Goal: Task Accomplishment & Management: Complete application form

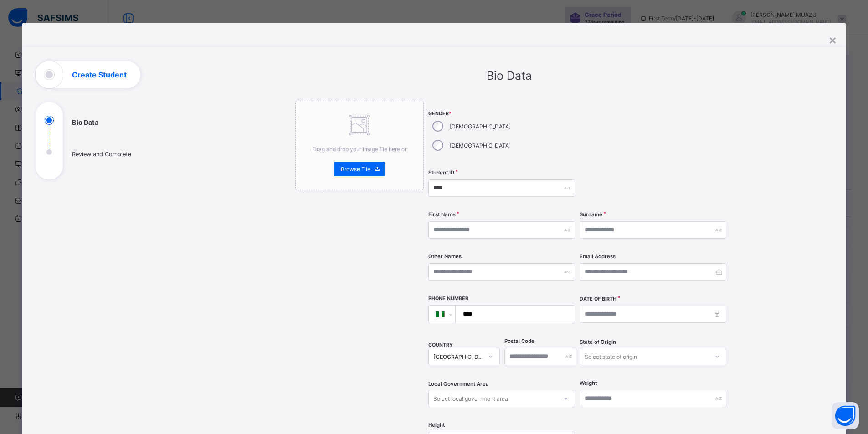
select select "**"
type input "****"
click at [462, 221] on input "text" at bounding box center [501, 229] width 147 height 17
type input "*"
click at [632, 221] on input "text" at bounding box center [652, 229] width 147 height 17
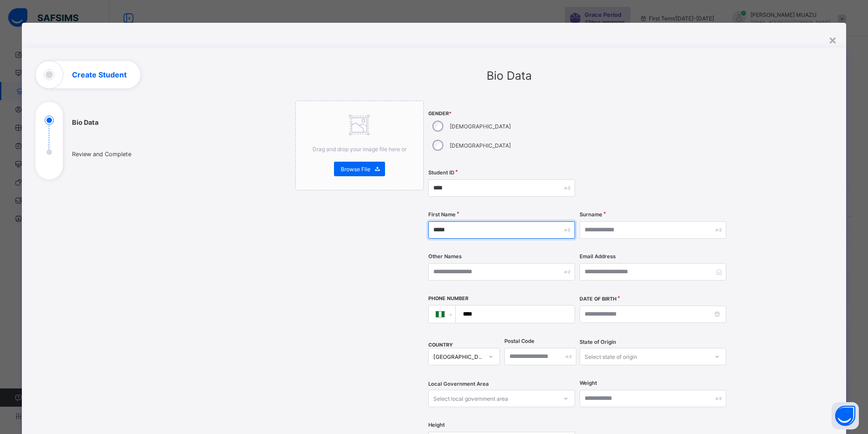
click at [517, 221] on input "*****" at bounding box center [501, 229] width 147 height 17
type input "**********"
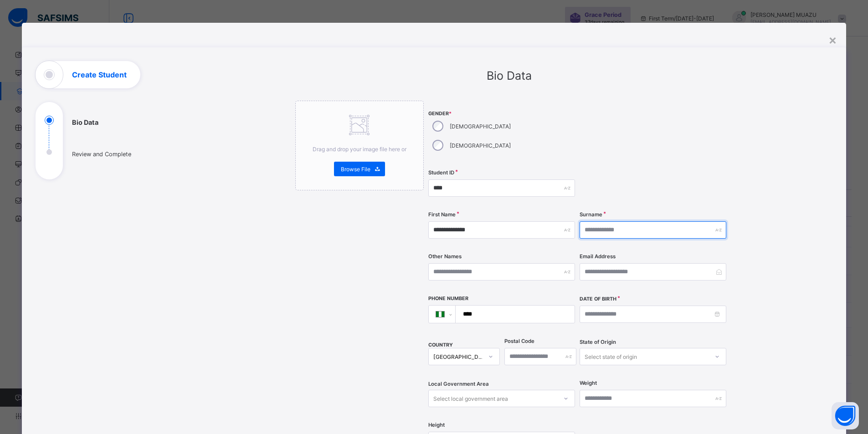
click at [609, 221] on input "text" at bounding box center [652, 229] width 147 height 17
type input "*********"
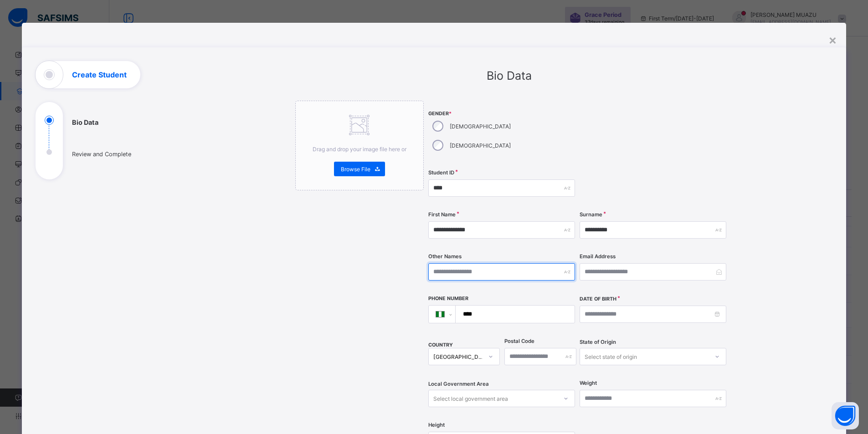
click at [503, 263] on input "text" at bounding box center [501, 271] width 147 height 17
type input "*******"
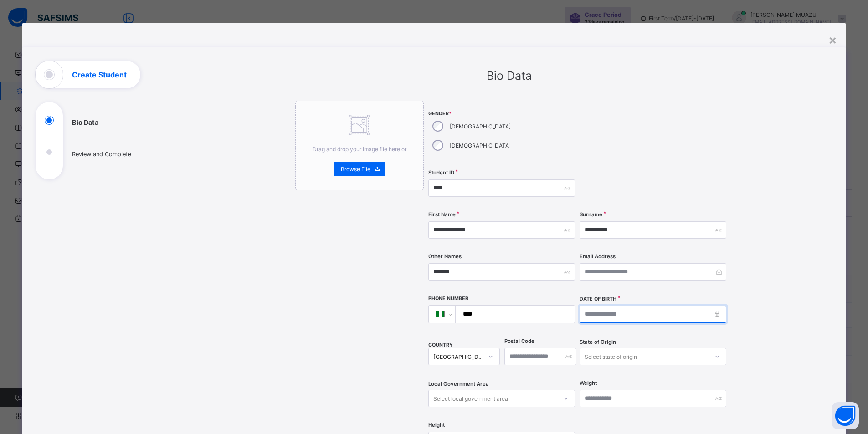
click at [593, 306] on input at bounding box center [652, 314] width 147 height 17
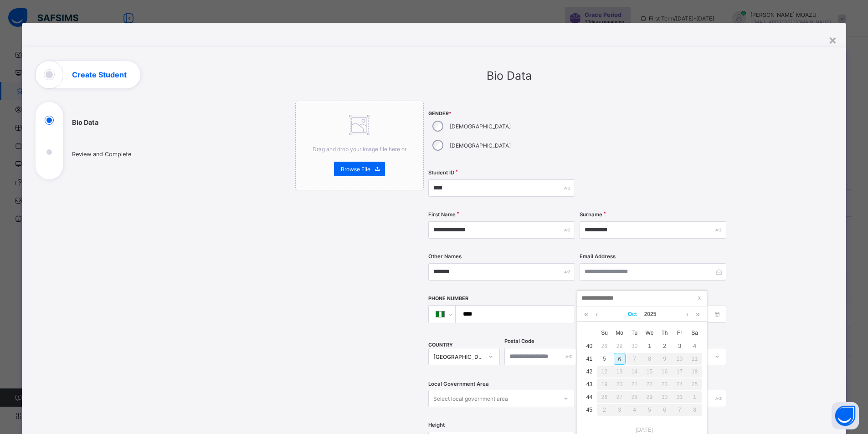
click at [632, 313] on link "Oct" at bounding box center [632, 314] width 16 height 15
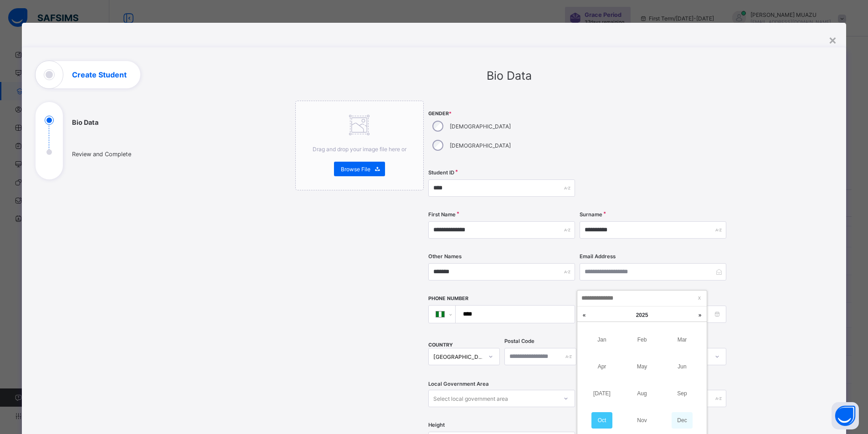
click at [683, 418] on link "Dec" at bounding box center [681, 420] width 21 height 16
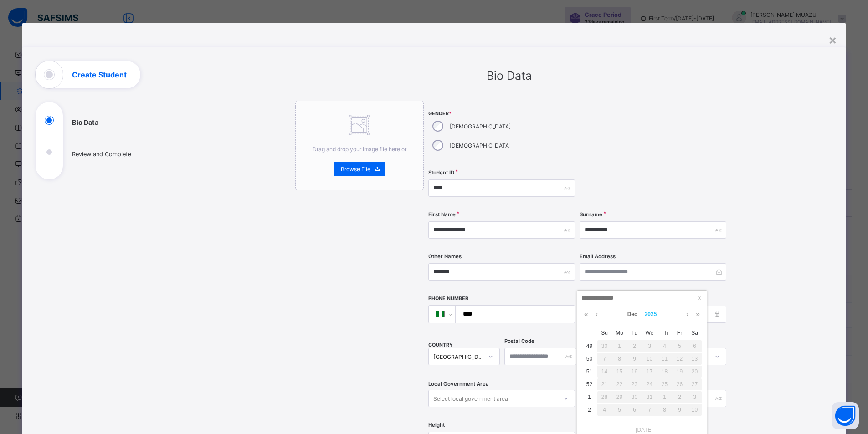
click at [652, 313] on link "2025" at bounding box center [651, 314] width 20 height 15
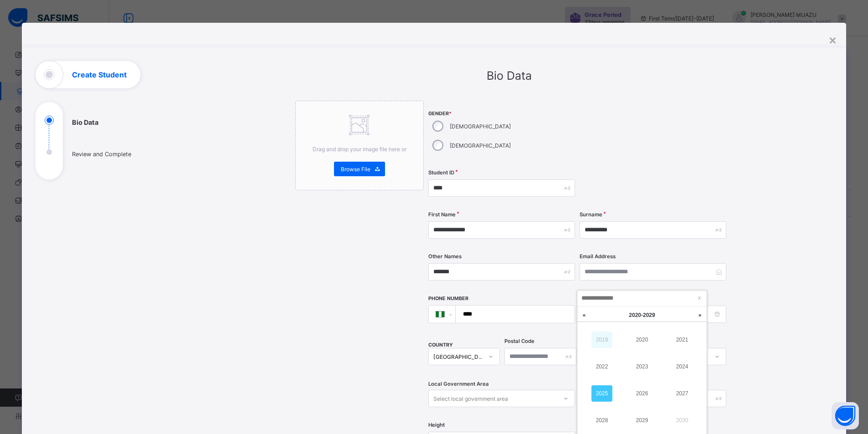
click at [609, 344] on link "2019" at bounding box center [601, 340] width 21 height 16
click at [645, 419] on link "2019" at bounding box center [641, 420] width 21 height 16
click at [665, 360] on div "12" at bounding box center [665, 359] width 12 height 12
type input "**********"
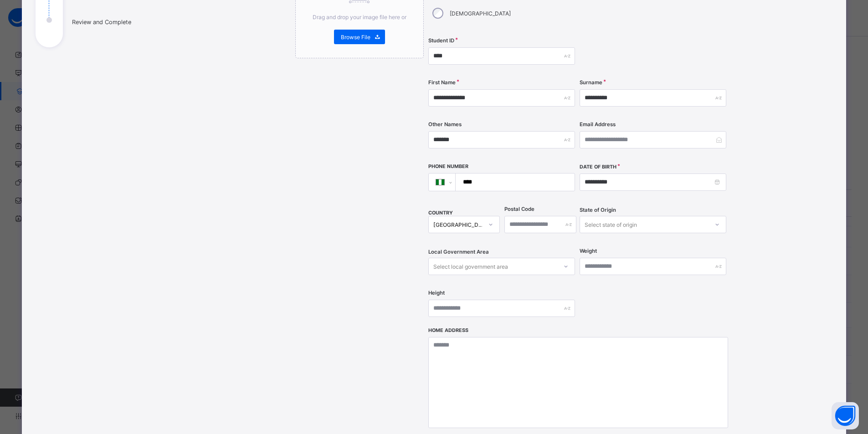
scroll to position [137, 0]
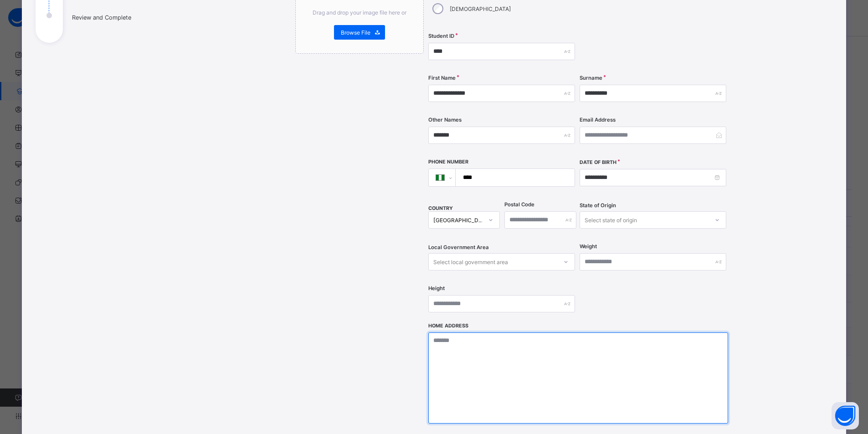
click at [506, 332] on textarea at bounding box center [578, 377] width 300 height 91
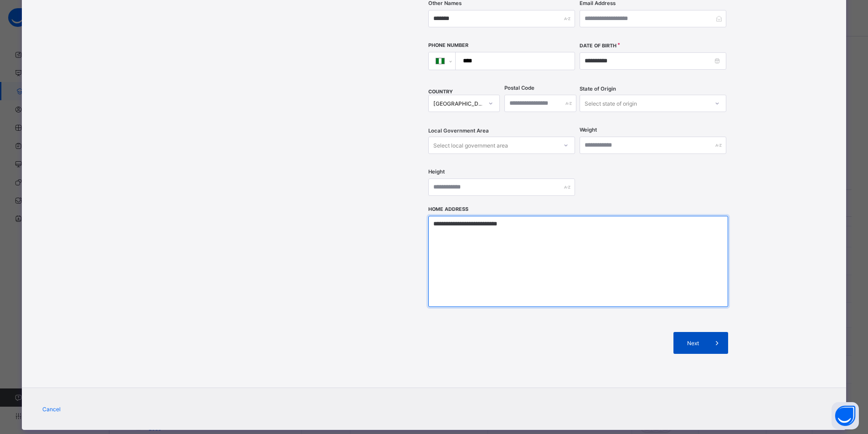
type textarea "**********"
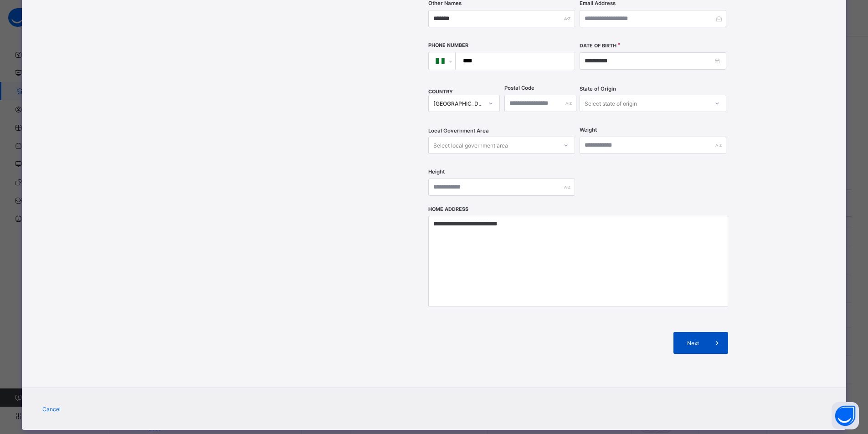
click at [701, 340] on span "Next" at bounding box center [693, 343] width 26 height 7
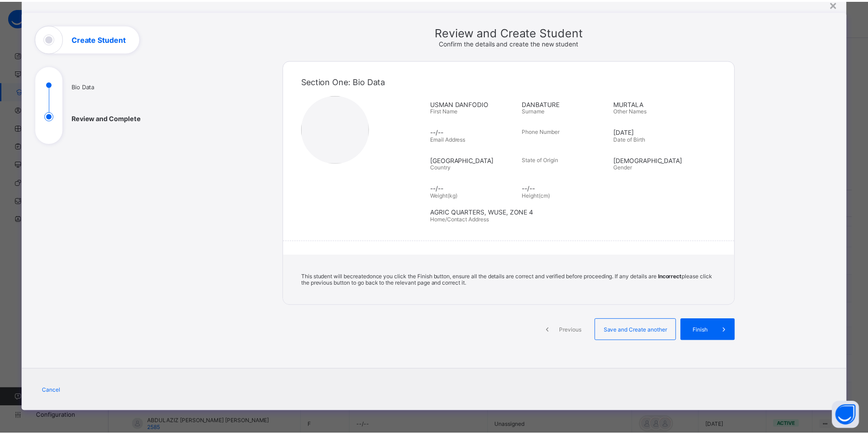
scroll to position [36, 0]
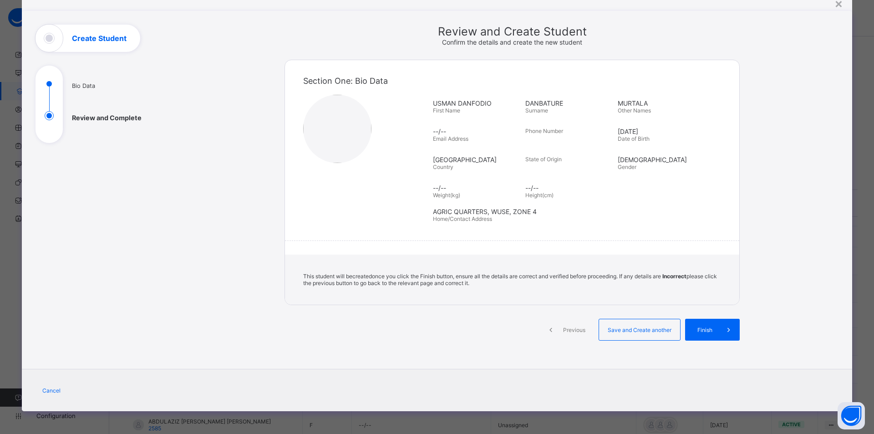
click at [701, 322] on div "Finish" at bounding box center [712, 330] width 55 height 22
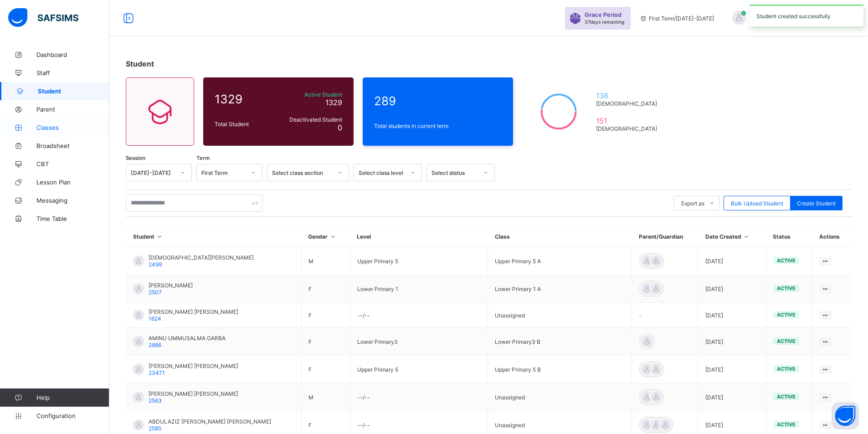
click at [51, 128] on span "Classes" at bounding box center [72, 127] width 73 height 7
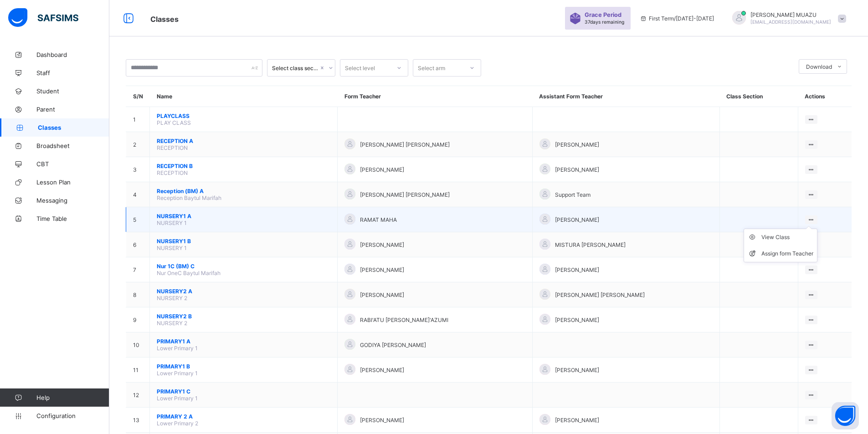
click at [817, 229] on ul "View Class Assign form Teacher" at bounding box center [780, 246] width 74 height 34
click at [784, 239] on div "View Class" at bounding box center [787, 237] width 52 height 9
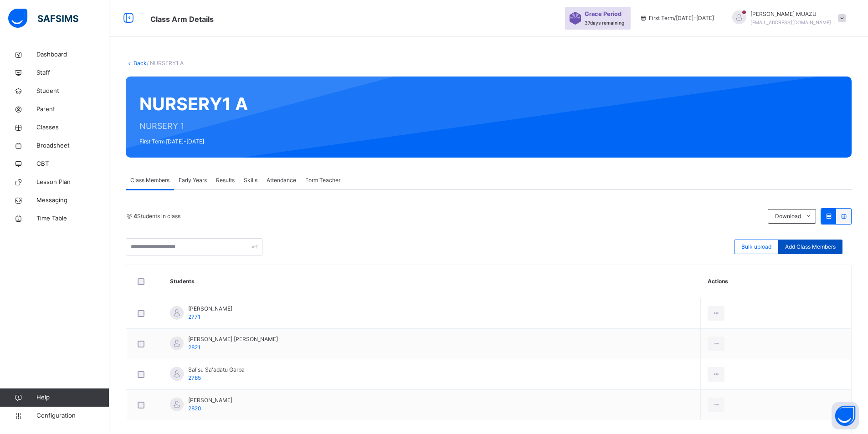
click at [796, 245] on span "Add Class Members" at bounding box center [810, 247] width 51 height 8
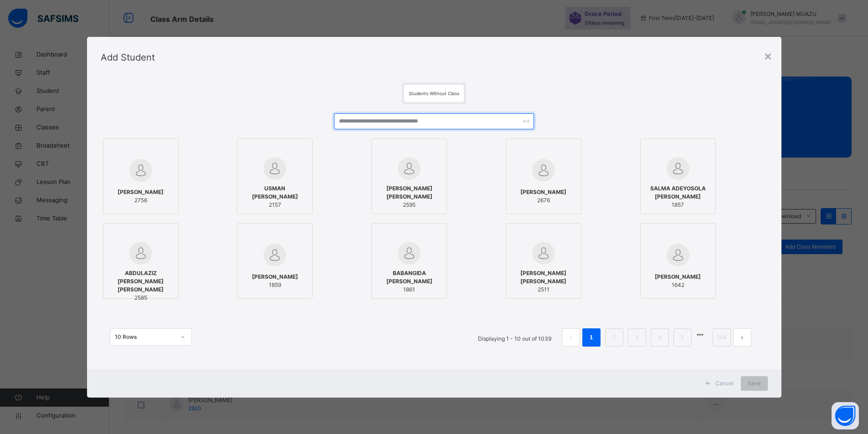
click at [429, 124] on input "text" at bounding box center [434, 121] width 200 height 16
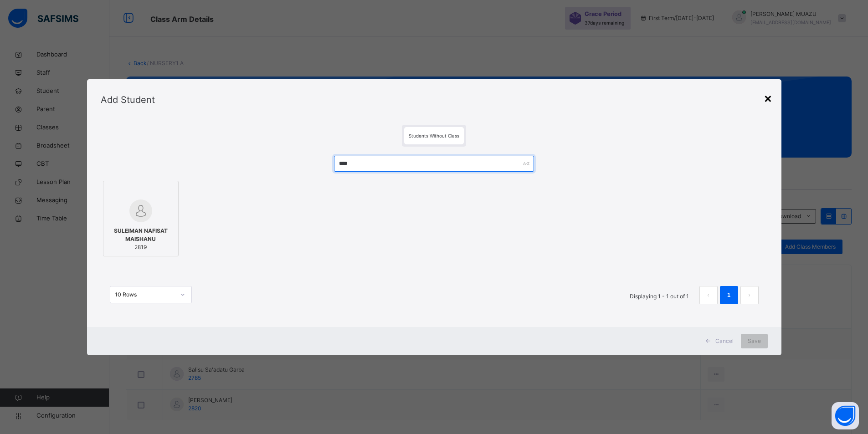
type input "****"
click at [771, 98] on div "×" at bounding box center [767, 97] width 9 height 19
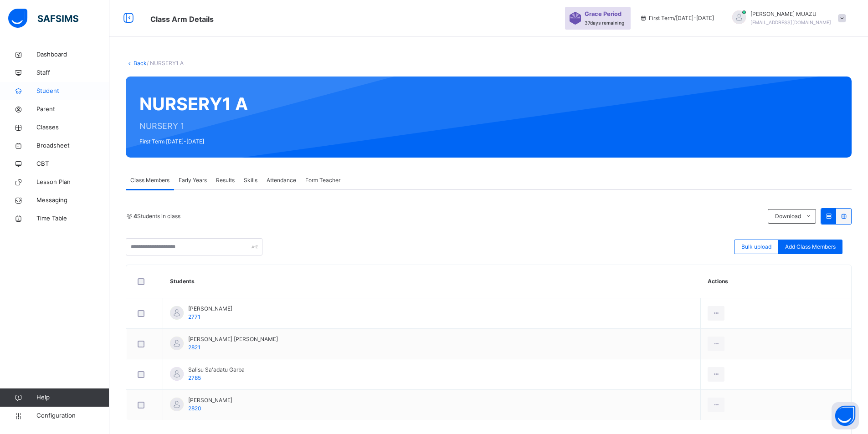
click at [56, 90] on span "Student" at bounding box center [72, 91] width 73 height 9
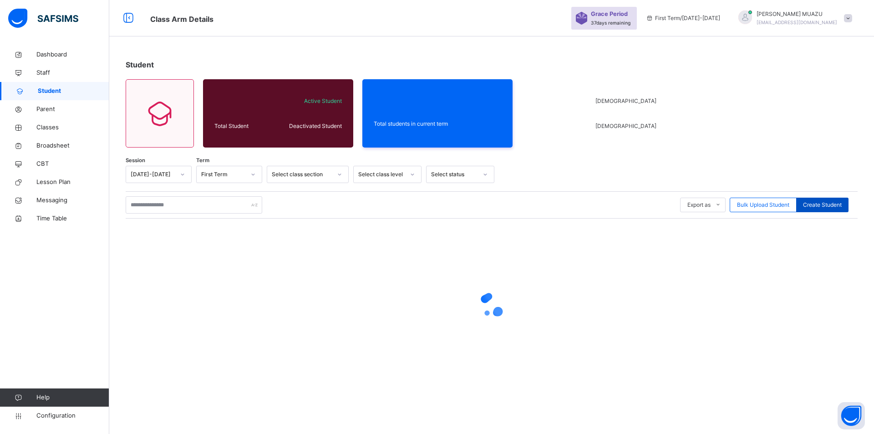
click at [819, 204] on span "Create Student" at bounding box center [822, 205] width 39 height 8
select select "**"
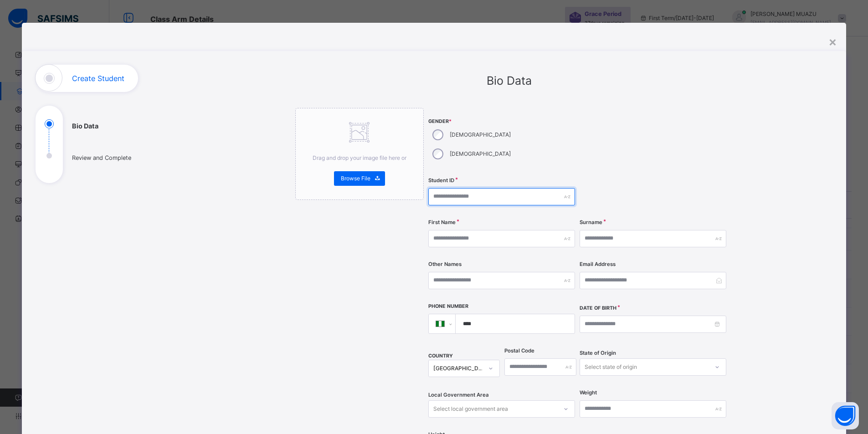
click at [471, 188] on input "text" at bounding box center [501, 196] width 147 height 17
type input "****"
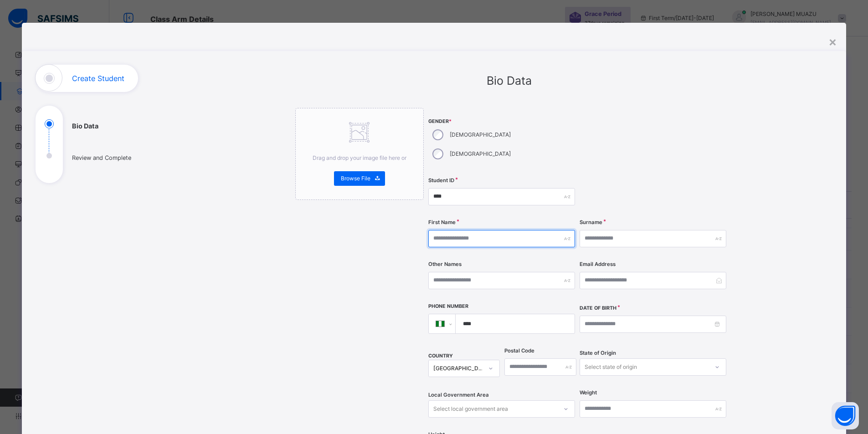
click at [482, 230] on input "text" at bounding box center [501, 238] width 147 height 17
type input "******"
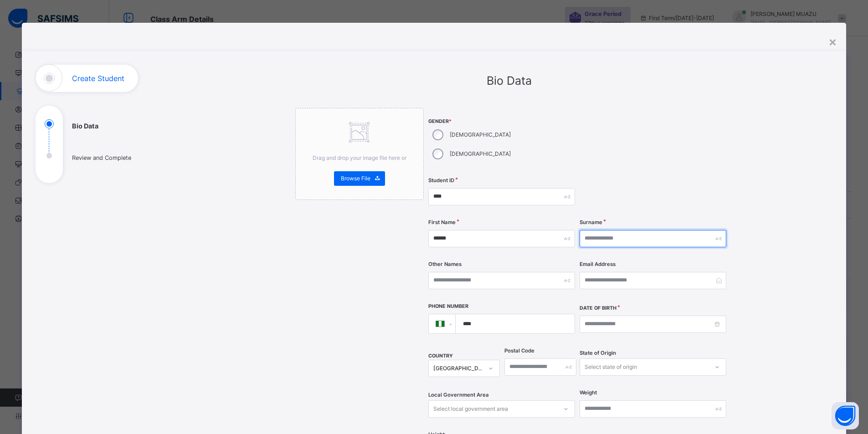
click at [603, 230] on input "text" at bounding box center [652, 238] width 147 height 17
type input "******"
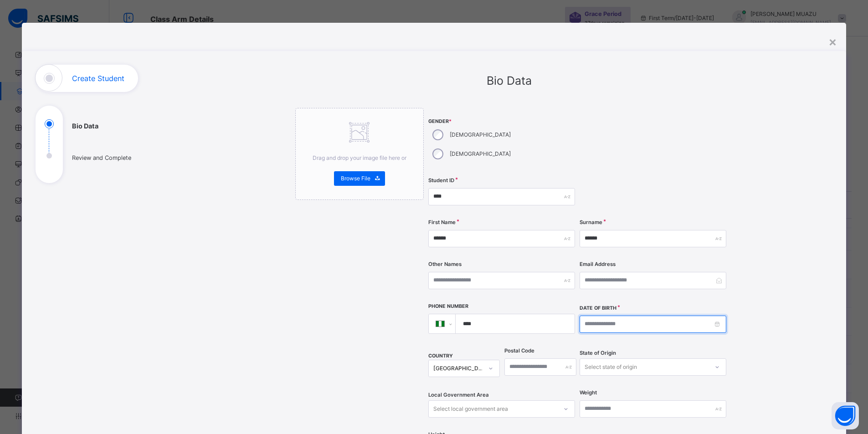
click at [591, 316] on input at bounding box center [652, 324] width 147 height 17
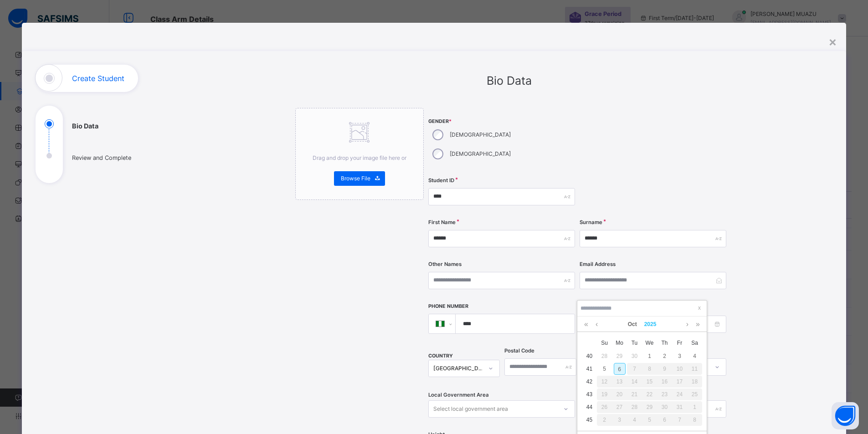
click at [652, 323] on link "2025" at bounding box center [650, 324] width 20 height 15
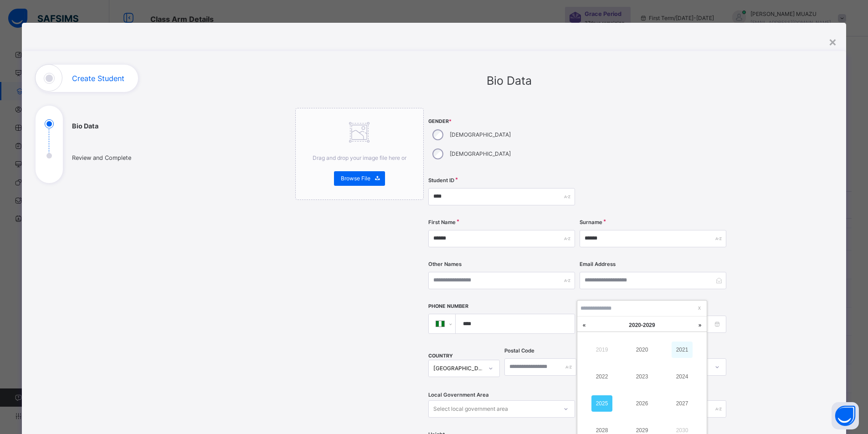
click at [675, 348] on link "2021" at bounding box center [681, 350] width 21 height 16
click at [634, 322] on link "Oct" at bounding box center [632, 324] width 16 height 15
click at [682, 401] on link "Sep" at bounding box center [681, 403] width 21 height 16
click at [634, 393] on div "21" at bounding box center [635, 395] width 12 height 12
type input "**********"
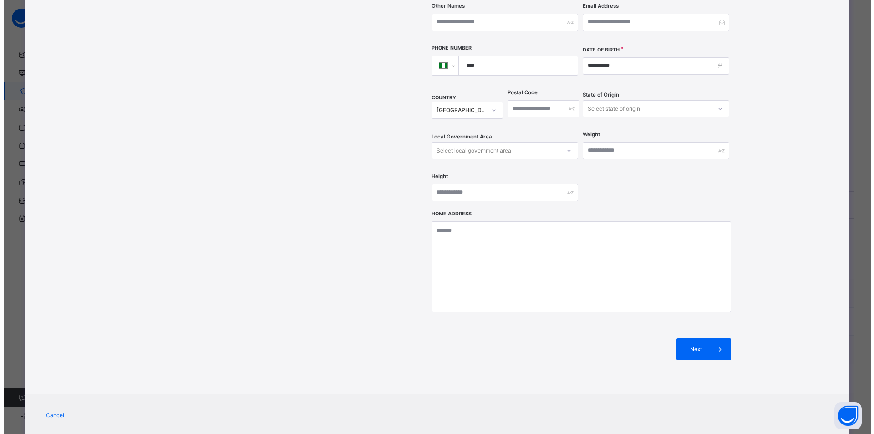
scroll to position [264, 0]
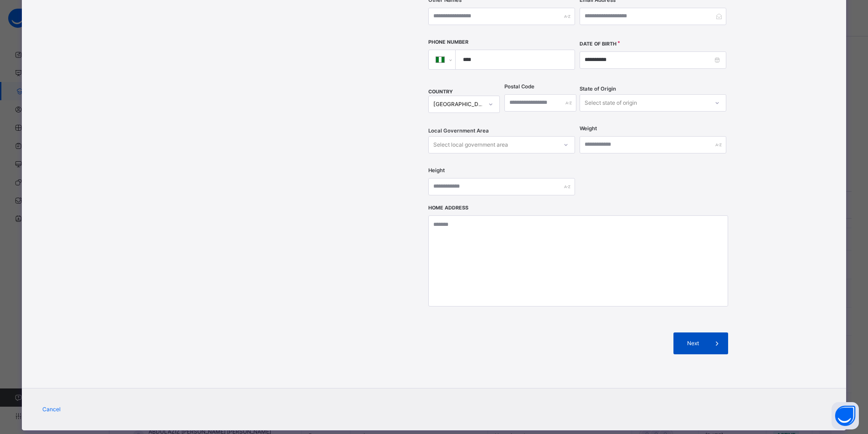
click at [694, 332] on div "Next" at bounding box center [700, 343] width 55 height 22
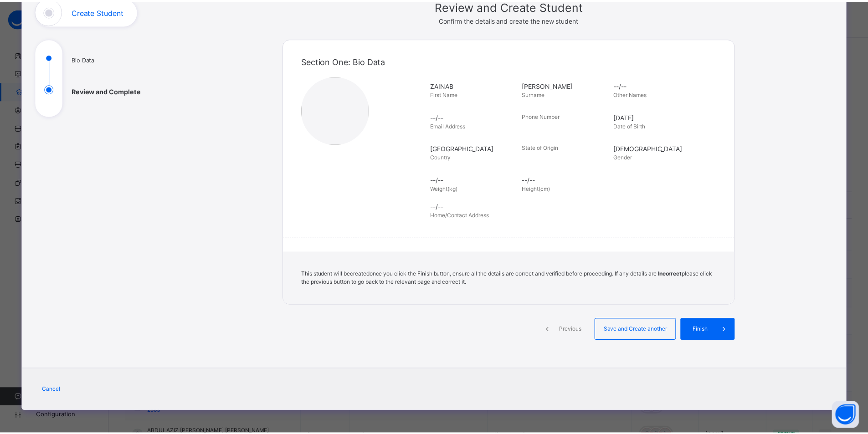
scroll to position [67, 0]
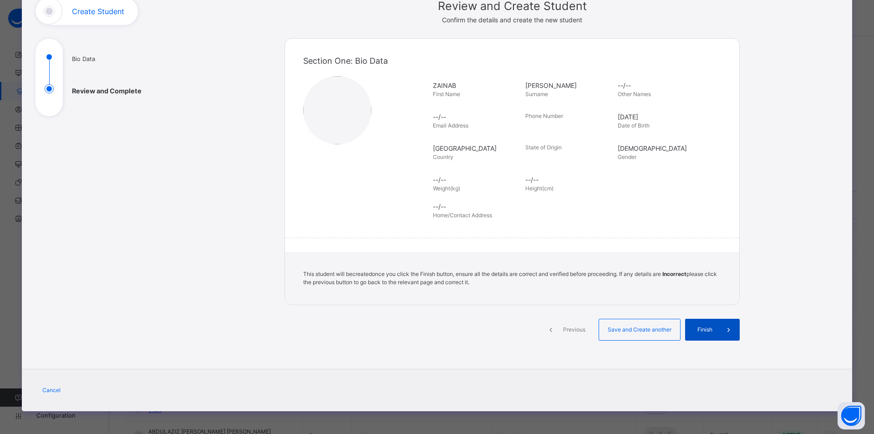
click at [704, 328] on span "Finish" at bounding box center [705, 330] width 26 height 8
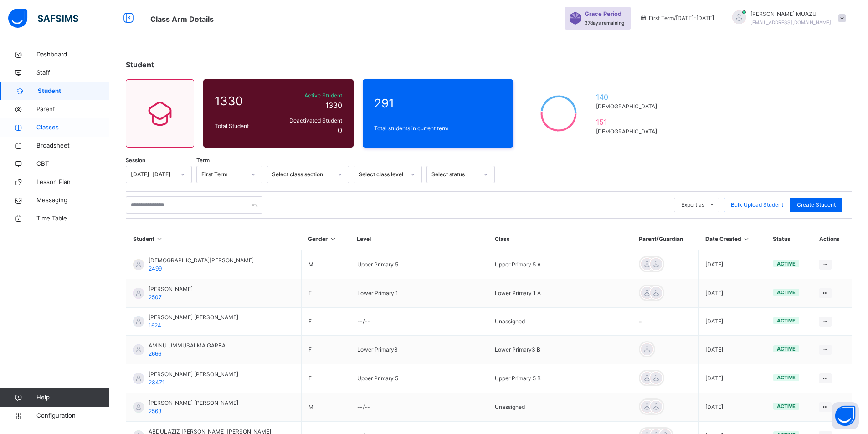
click at [49, 125] on span "Classes" at bounding box center [72, 127] width 73 height 9
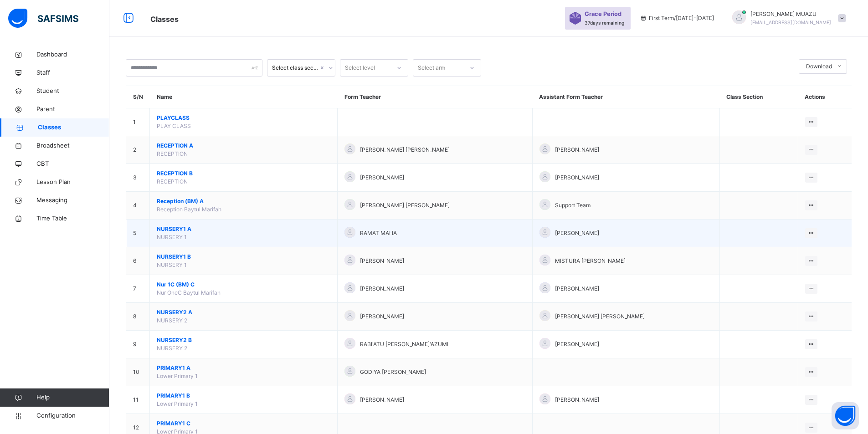
click at [837, 228] on td "View Class Assign form Teacher" at bounding box center [824, 234] width 54 height 28
click at [815, 232] on icon at bounding box center [811, 233] width 8 height 7
click at [794, 252] on div "View Class" at bounding box center [787, 251] width 52 height 9
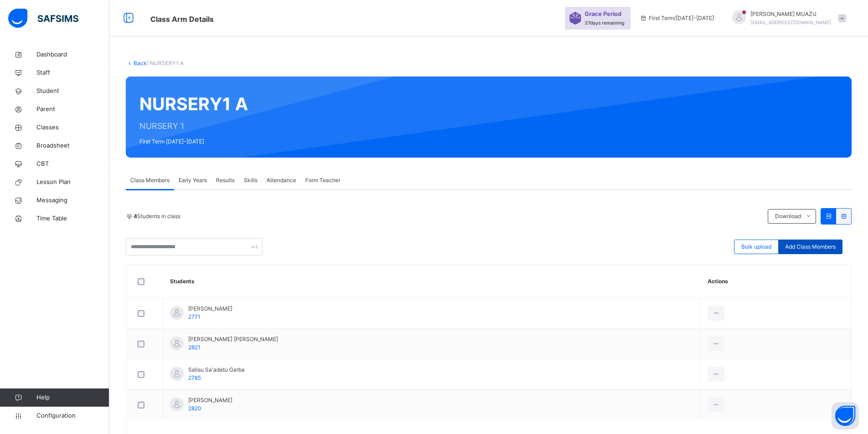
click at [813, 242] on div "Add Class Members" at bounding box center [810, 247] width 64 height 15
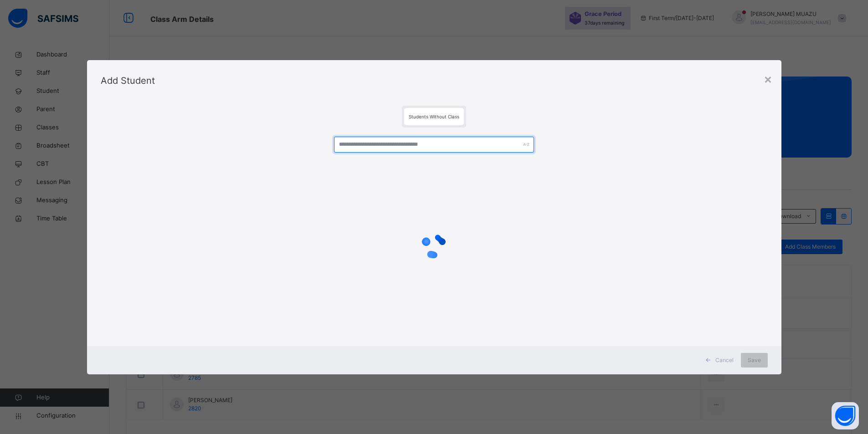
click at [416, 144] on input "text" at bounding box center [434, 145] width 200 height 16
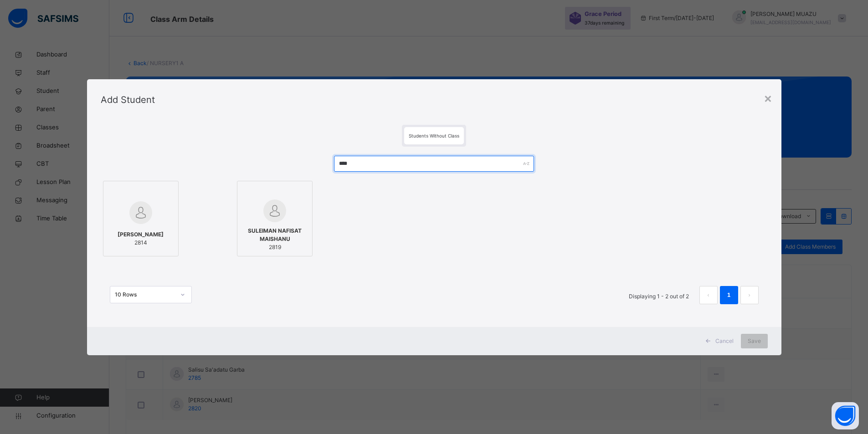
type input "****"
click at [156, 231] on span "[PERSON_NAME]" at bounding box center [141, 234] width 46 height 8
click at [760, 343] on span "Save" at bounding box center [759, 341] width 13 height 8
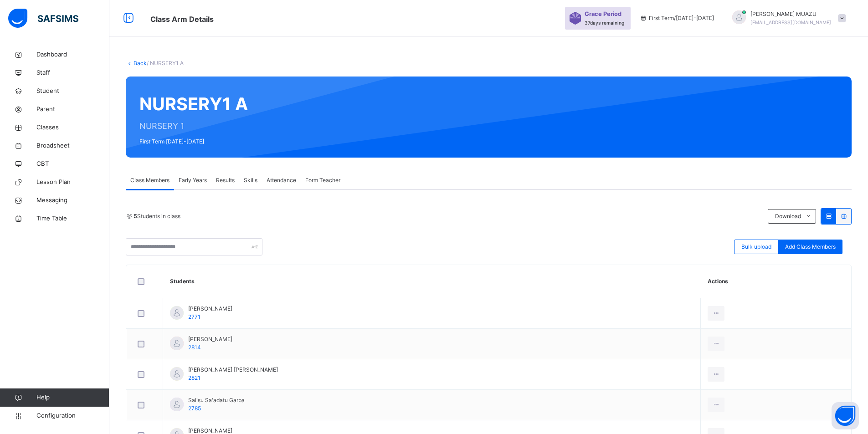
click at [138, 65] on link "Back" at bounding box center [139, 63] width 13 height 7
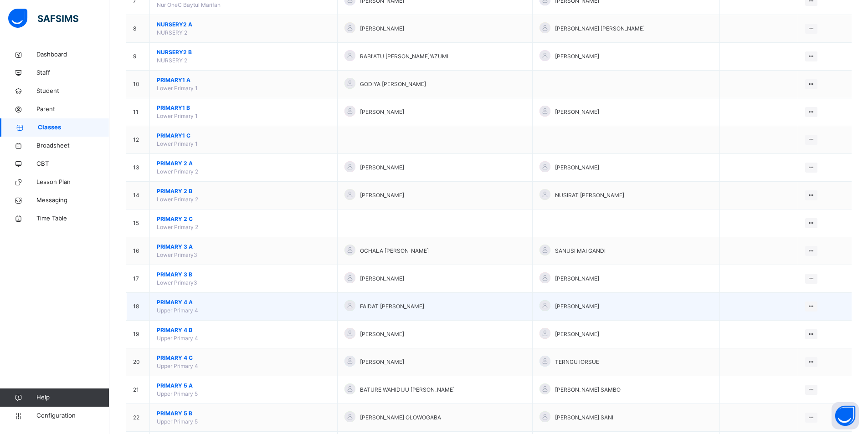
scroll to position [336, 0]
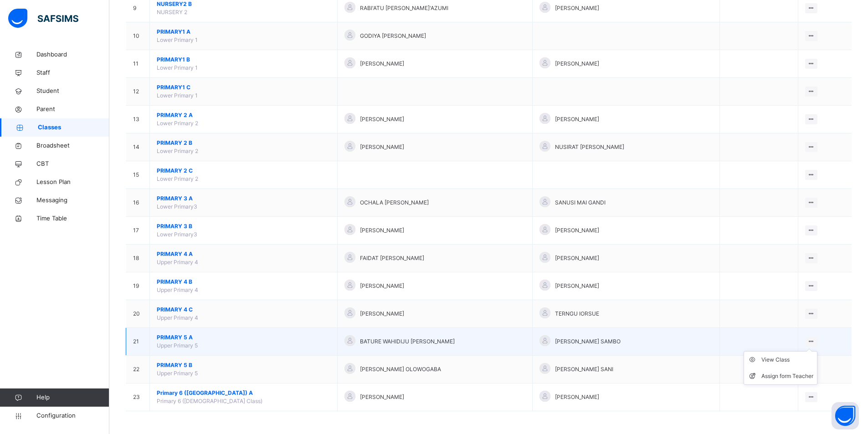
click at [811, 338] on icon at bounding box center [811, 341] width 8 height 7
click at [794, 358] on div "View Class" at bounding box center [787, 359] width 52 height 9
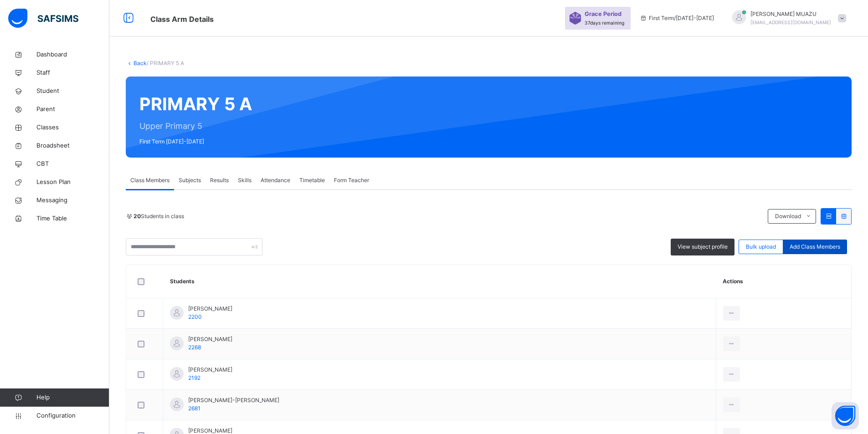
click at [833, 242] on div "Add Class Members" at bounding box center [814, 247] width 64 height 15
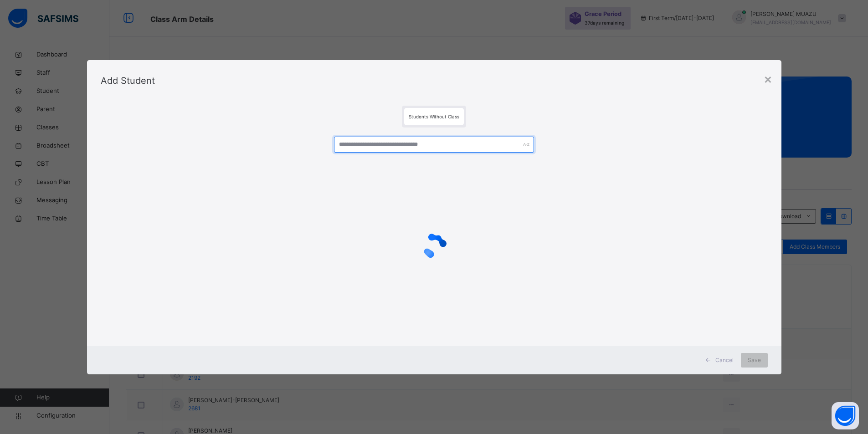
click at [368, 146] on input "text" at bounding box center [434, 145] width 200 height 16
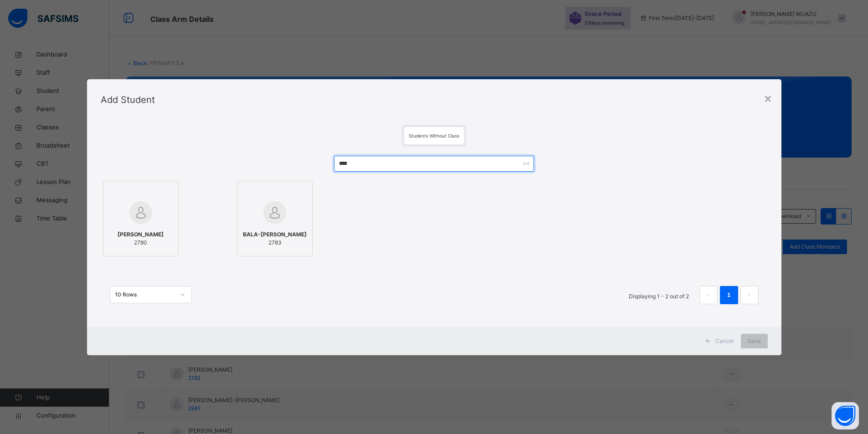
type input "****"
click at [164, 215] on div at bounding box center [141, 212] width 66 height 26
click at [753, 337] on div "Save" at bounding box center [759, 341] width 27 height 15
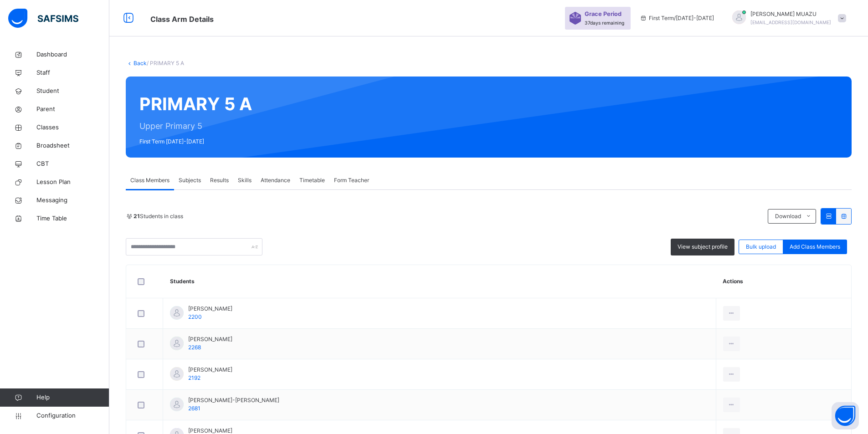
click at [140, 63] on link "Back" at bounding box center [139, 63] width 13 height 7
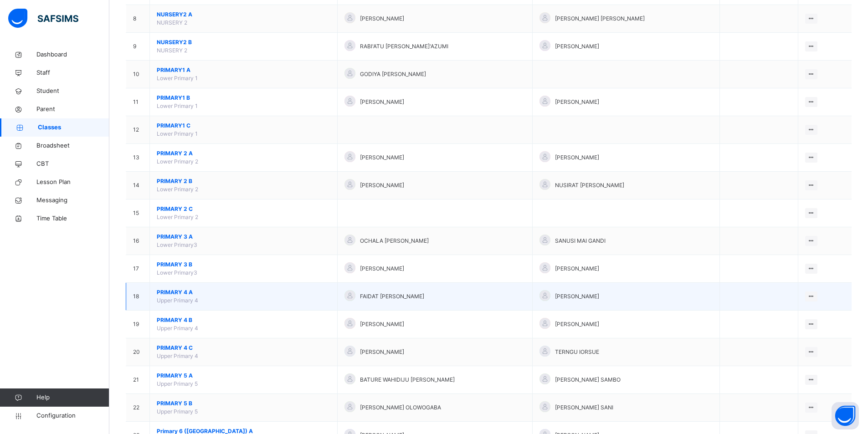
scroll to position [319, 0]
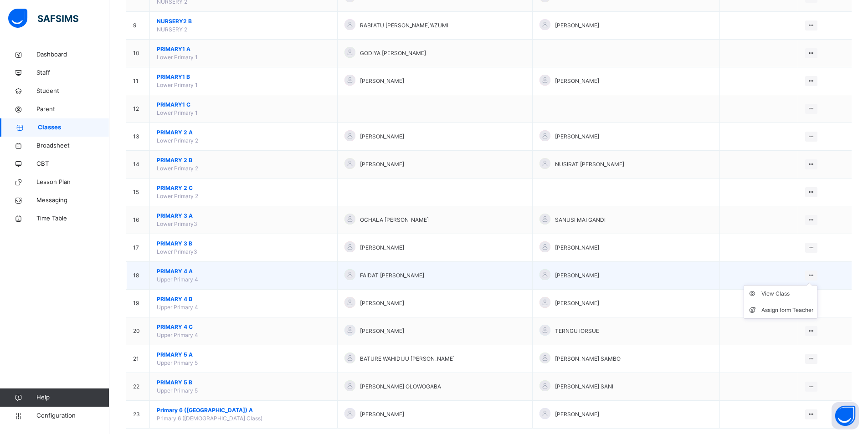
click at [813, 275] on icon at bounding box center [811, 275] width 8 height 7
click at [788, 286] on ul "View Class Assign form Teacher" at bounding box center [780, 302] width 74 height 34
click at [787, 290] on div "View Class" at bounding box center [787, 293] width 52 height 9
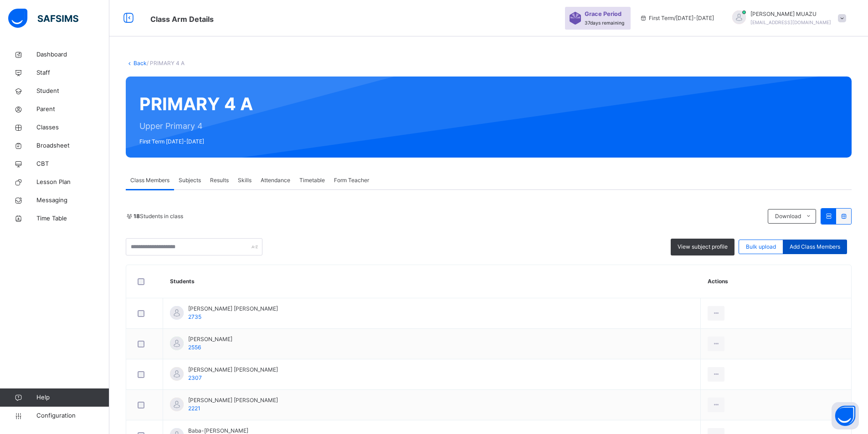
click at [828, 247] on span "Add Class Members" at bounding box center [814, 247] width 51 height 8
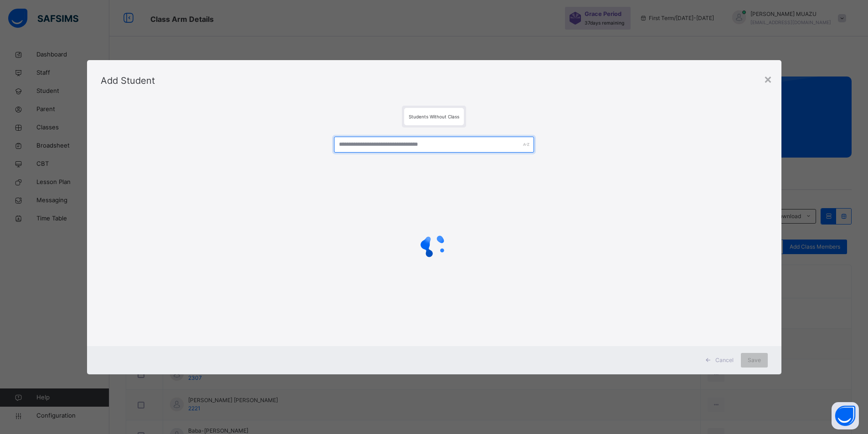
click at [350, 146] on input "text" at bounding box center [434, 145] width 200 height 16
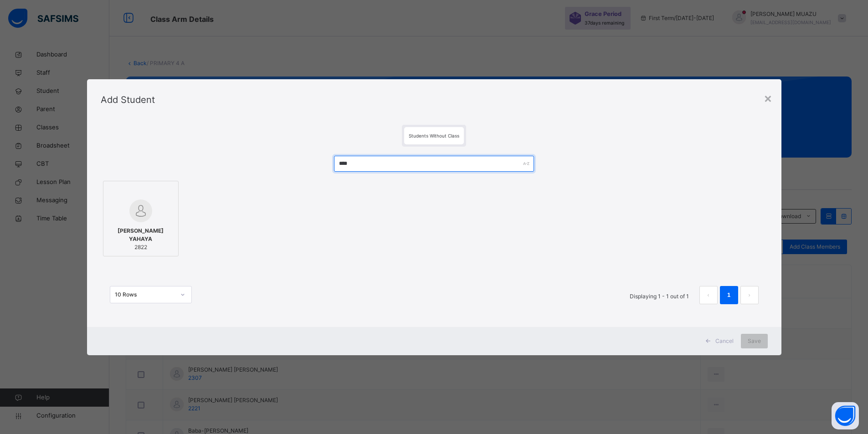
type input "****"
click at [166, 233] on span "[PERSON_NAME] YAHAYA" at bounding box center [141, 235] width 66 height 16
click at [765, 343] on span "Save" at bounding box center [759, 341] width 13 height 8
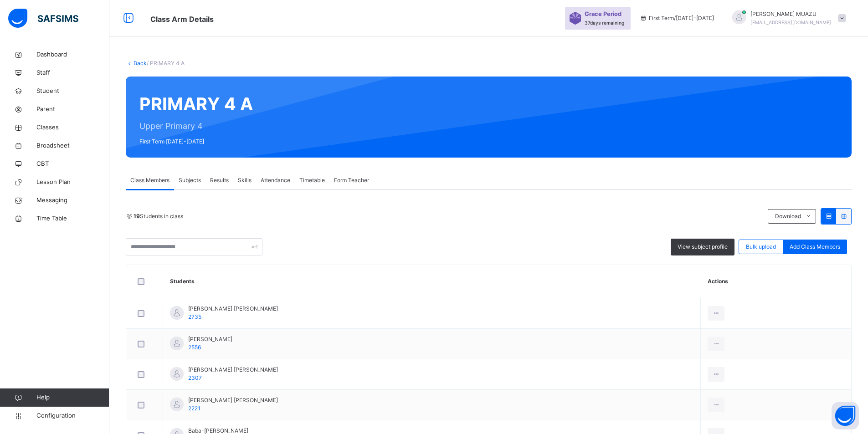
click at [140, 61] on link "Back" at bounding box center [139, 63] width 13 height 7
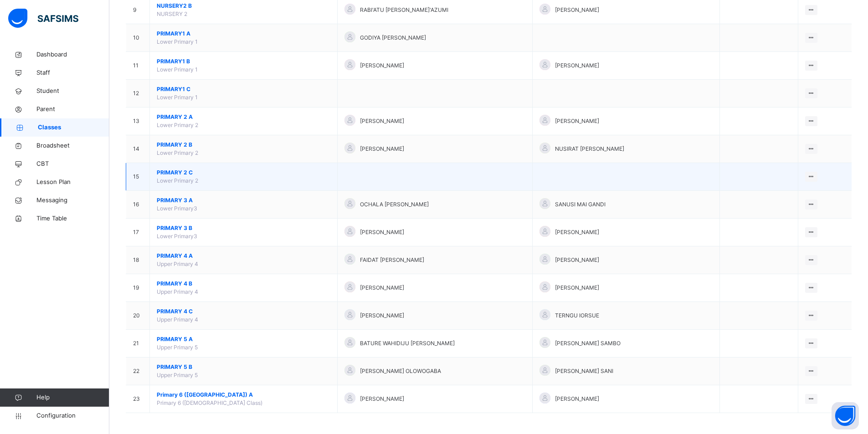
scroll to position [336, 0]
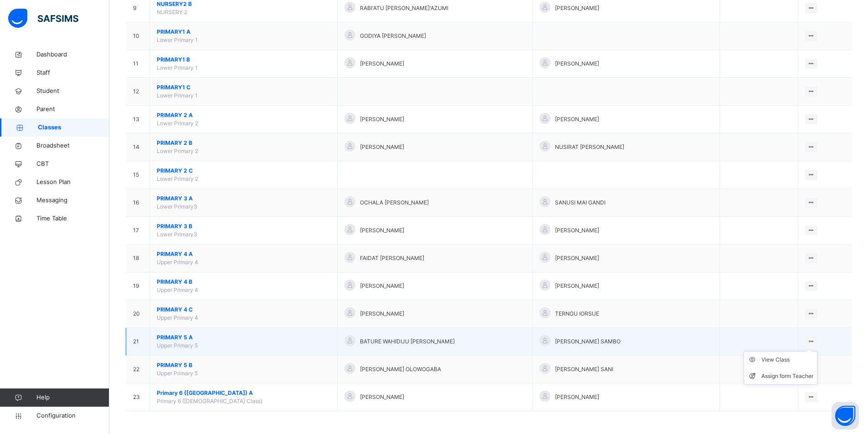
click at [815, 351] on ul "View Class Assign form Teacher" at bounding box center [780, 368] width 74 height 34
click at [785, 361] on div "View Class" at bounding box center [787, 359] width 52 height 9
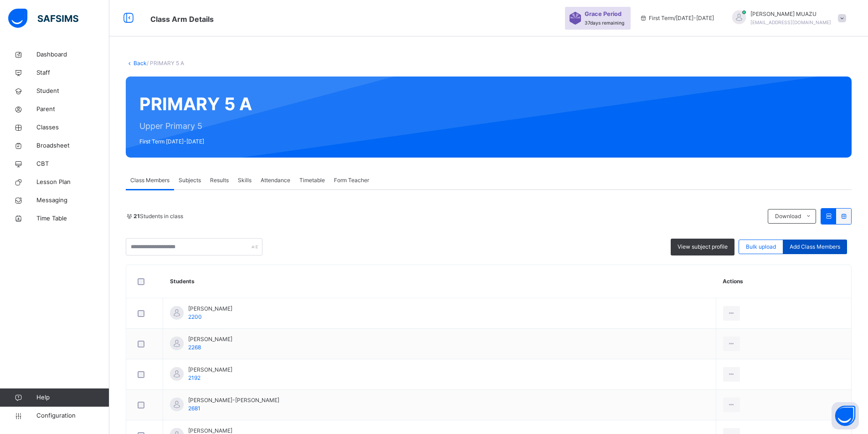
click at [823, 248] on span "Add Class Members" at bounding box center [814, 247] width 51 height 8
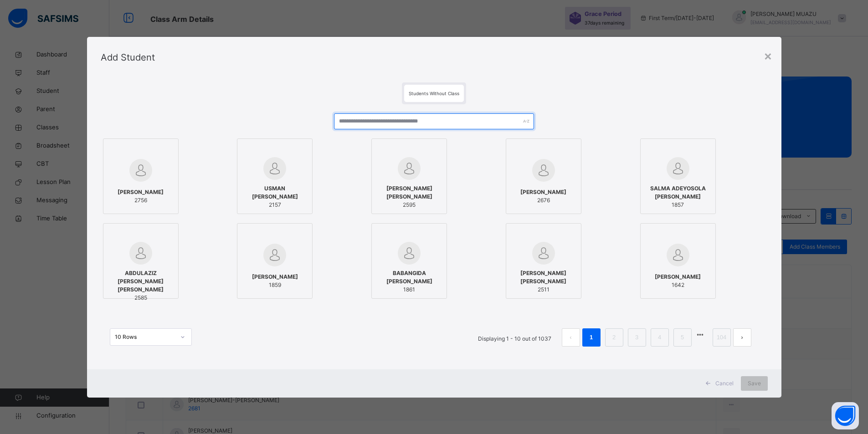
click at [427, 123] on input "text" at bounding box center [434, 121] width 200 height 16
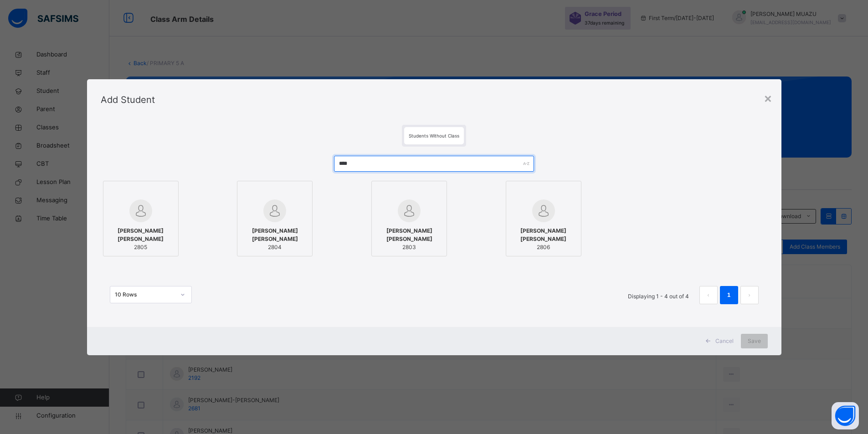
type input "****"
click at [150, 234] on span "[PERSON_NAME] [PERSON_NAME]" at bounding box center [141, 235] width 66 height 16
click at [761, 341] on span "Save" at bounding box center [759, 341] width 13 height 8
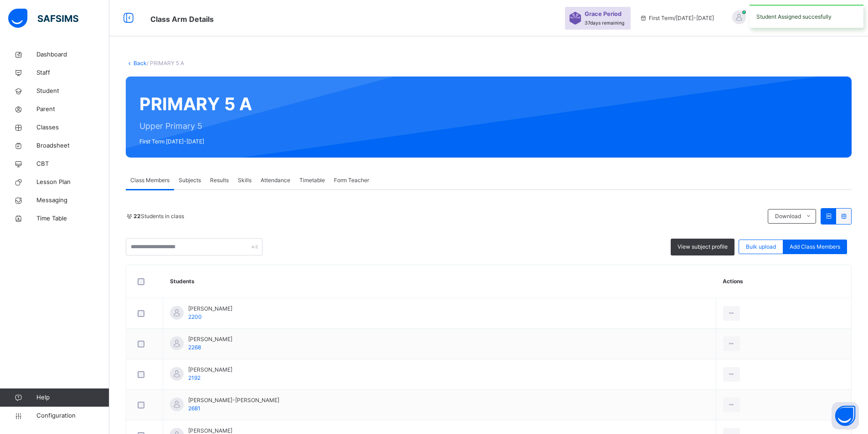
click at [142, 62] on link "Back" at bounding box center [139, 63] width 13 height 7
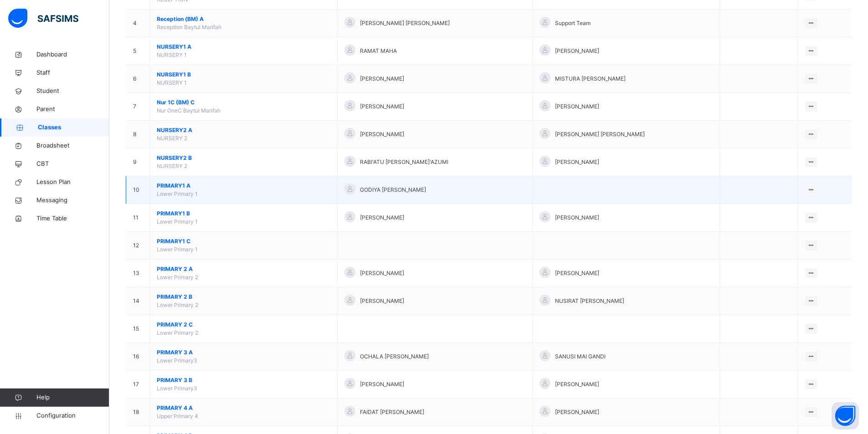
scroll to position [336, 0]
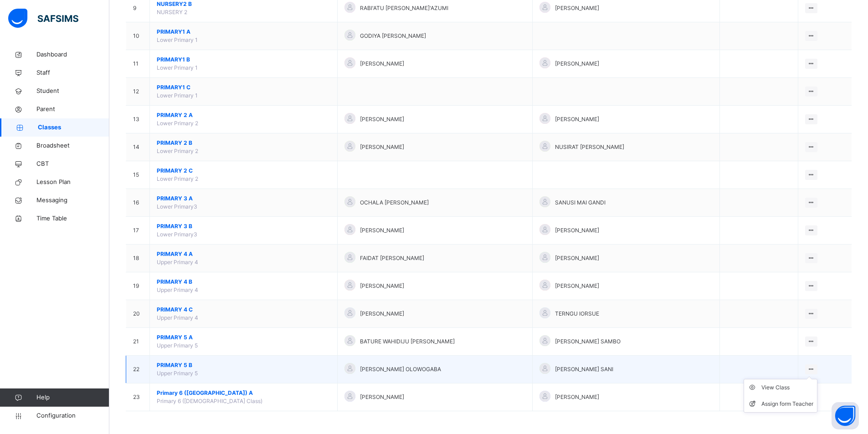
click at [808, 365] on div at bounding box center [811, 369] width 12 height 10
click at [794, 386] on div "View Class" at bounding box center [787, 387] width 52 height 9
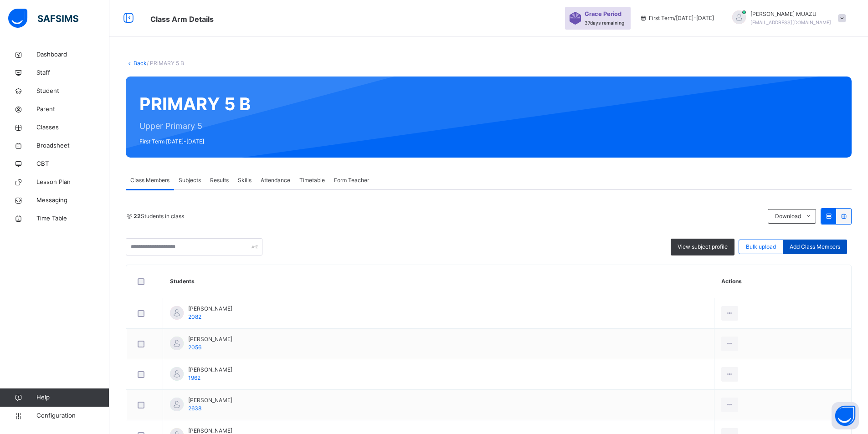
click at [818, 245] on span "Add Class Members" at bounding box center [814, 247] width 51 height 8
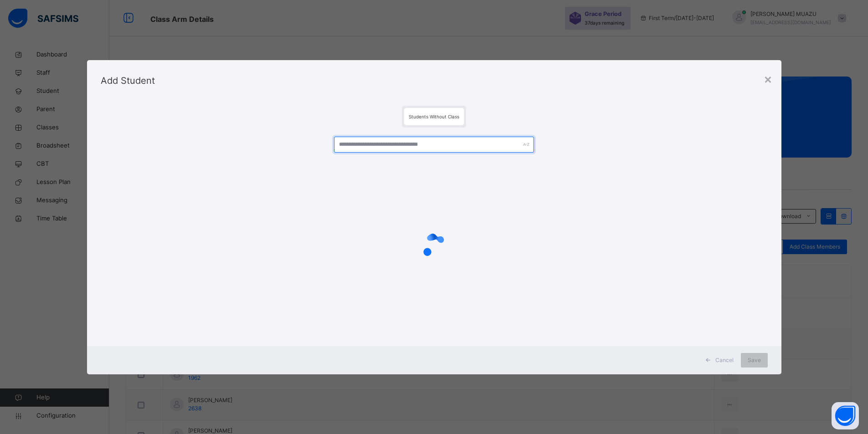
click at [358, 147] on input "text" at bounding box center [434, 145] width 200 height 16
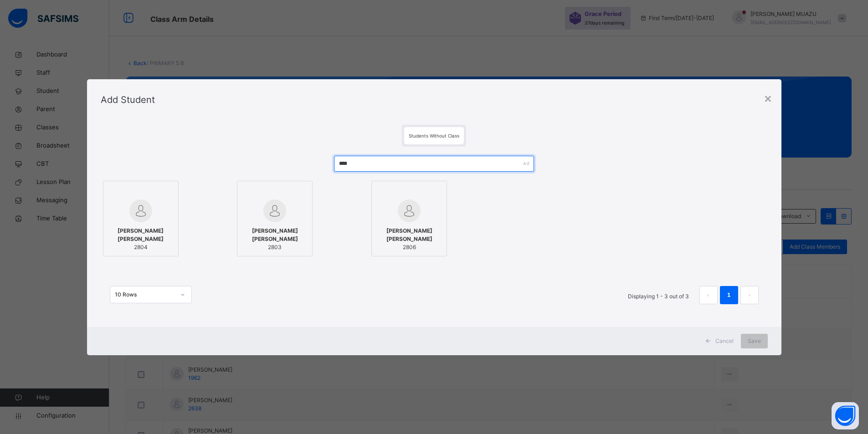
type input "****"
click at [157, 233] on span "[PERSON_NAME] [PERSON_NAME]" at bounding box center [141, 235] width 66 height 16
click at [763, 345] on div "Save" at bounding box center [759, 341] width 27 height 15
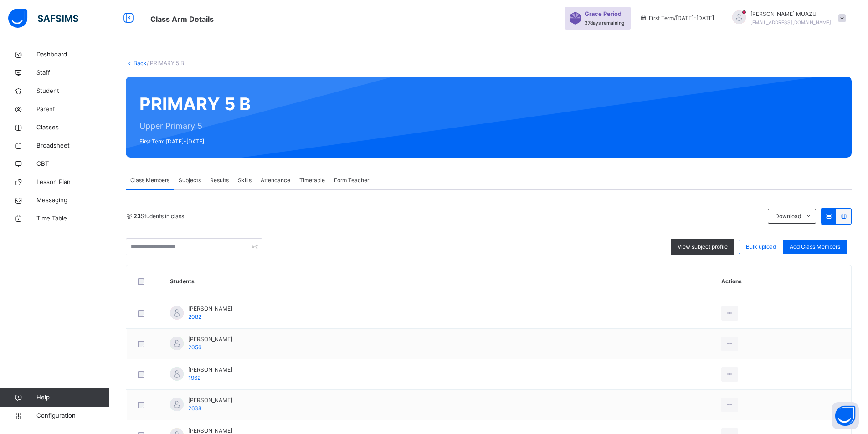
click at [140, 62] on link "Back" at bounding box center [139, 63] width 13 height 7
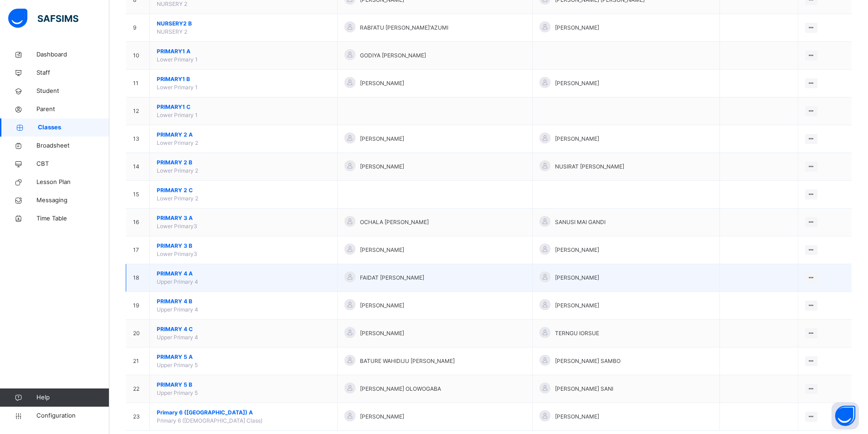
scroll to position [319, 0]
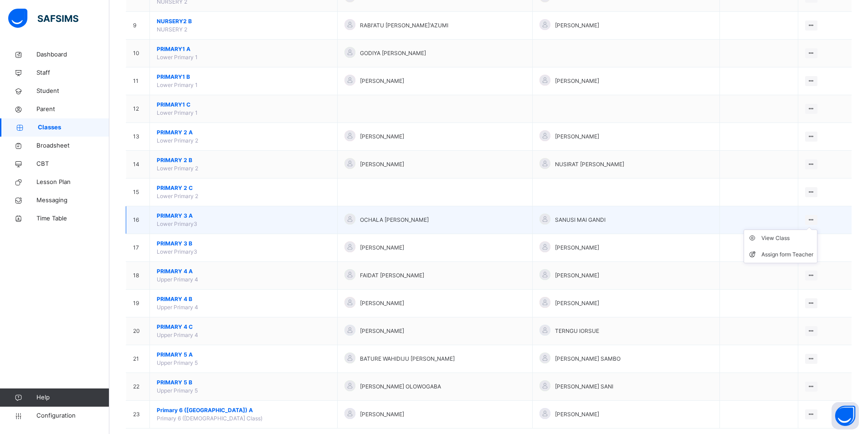
click at [812, 219] on icon at bounding box center [811, 219] width 8 height 7
click at [770, 241] on div "View Class" at bounding box center [787, 238] width 52 height 9
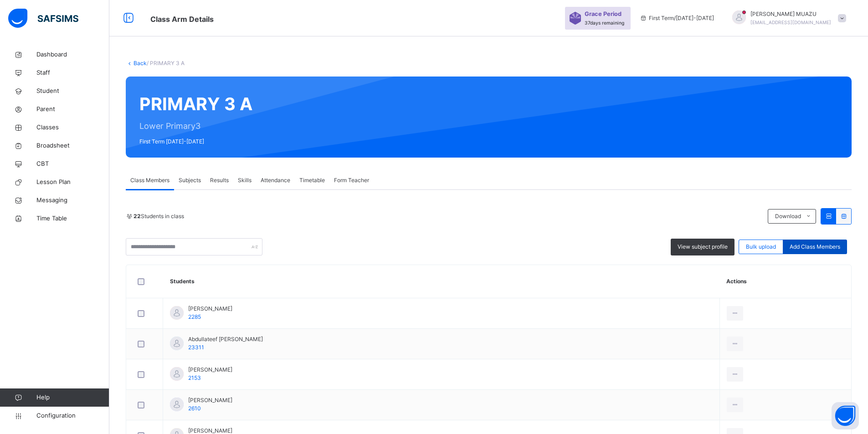
click at [833, 247] on span "Add Class Members" at bounding box center [814, 247] width 51 height 8
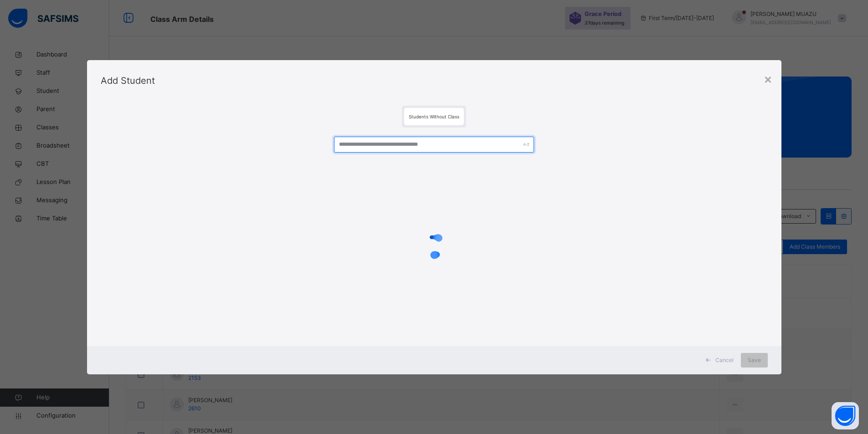
click at [454, 145] on input "text" at bounding box center [434, 145] width 200 height 16
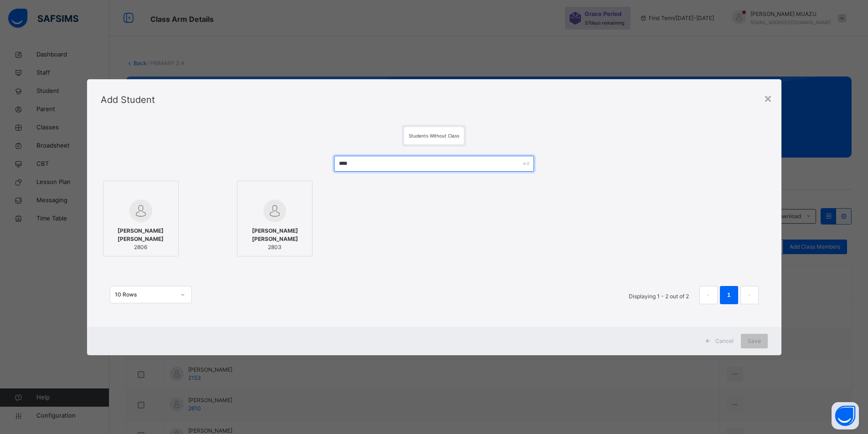
type input "****"
click at [121, 230] on span "[PERSON_NAME] [PERSON_NAME]" at bounding box center [141, 235] width 66 height 16
click at [755, 338] on span "Save" at bounding box center [759, 341] width 13 height 8
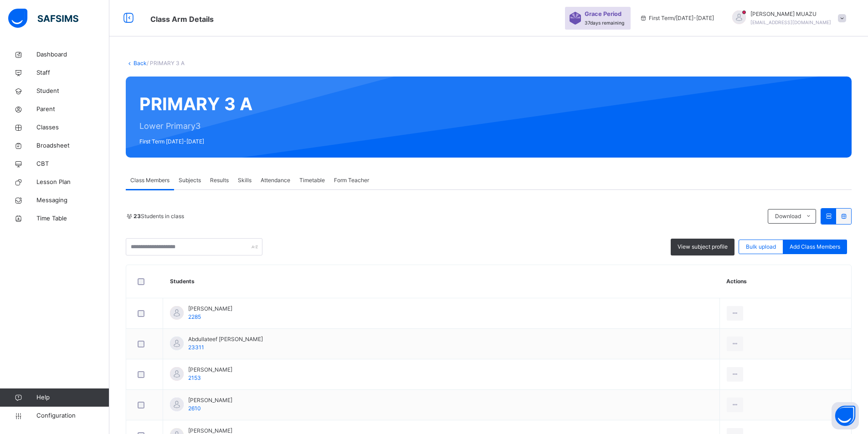
click at [140, 60] on link "Back" at bounding box center [139, 63] width 13 height 7
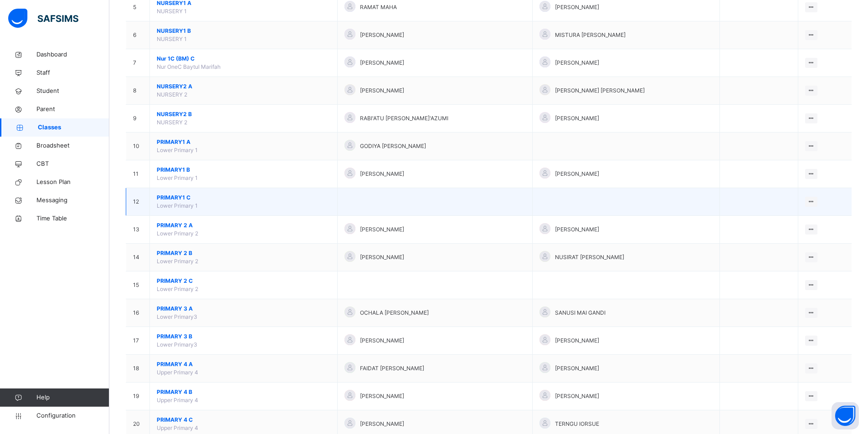
scroll to position [228, 0]
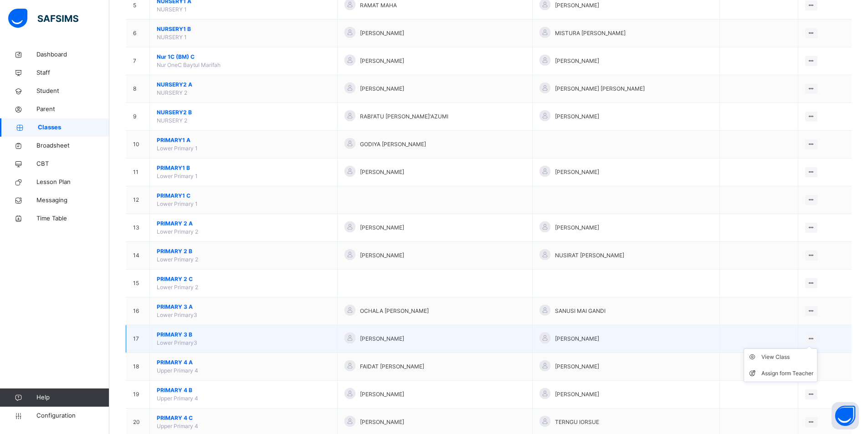
click at [811, 337] on icon at bounding box center [811, 338] width 8 height 7
click at [786, 353] on ul "View Class Assign form Teacher" at bounding box center [780, 365] width 74 height 34
click at [783, 358] on div "View Class" at bounding box center [787, 357] width 52 height 9
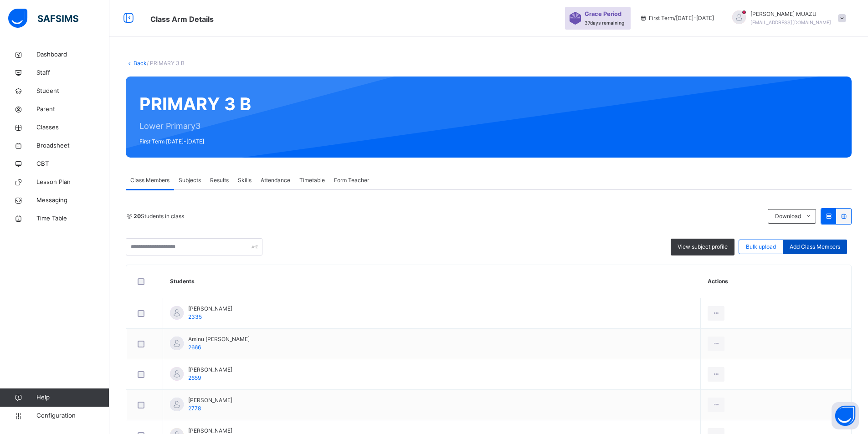
click at [837, 246] on span "Add Class Members" at bounding box center [814, 247] width 51 height 8
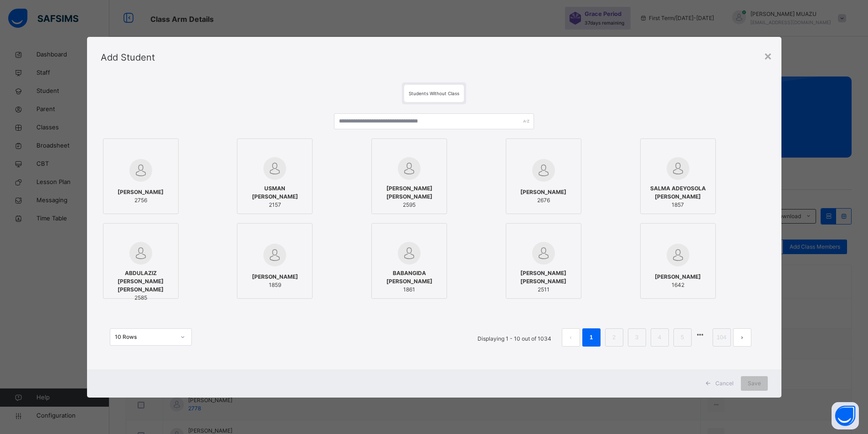
click at [389, 145] on div at bounding box center [409, 150] width 66 height 14
click at [395, 154] on div at bounding box center [409, 150] width 66 height 14
click at [395, 118] on input "text" at bounding box center [438, 121] width 202 height 16
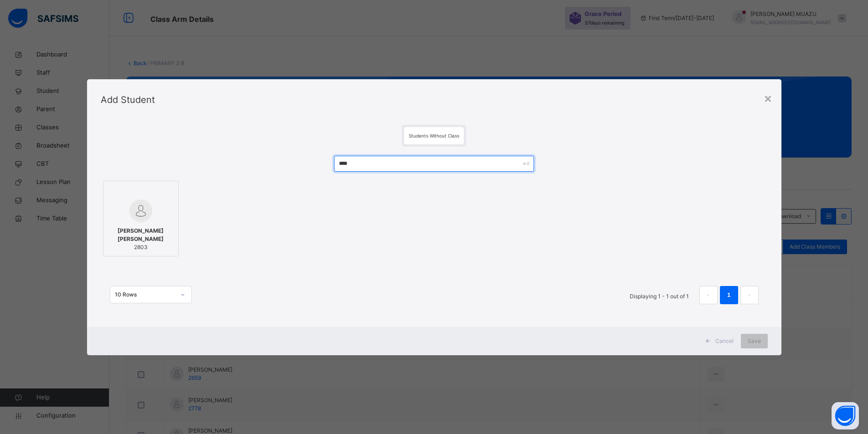
type input "****"
click at [128, 230] on span "[PERSON_NAME] [PERSON_NAME]" at bounding box center [141, 235] width 66 height 16
click at [758, 342] on span "Save" at bounding box center [759, 341] width 13 height 8
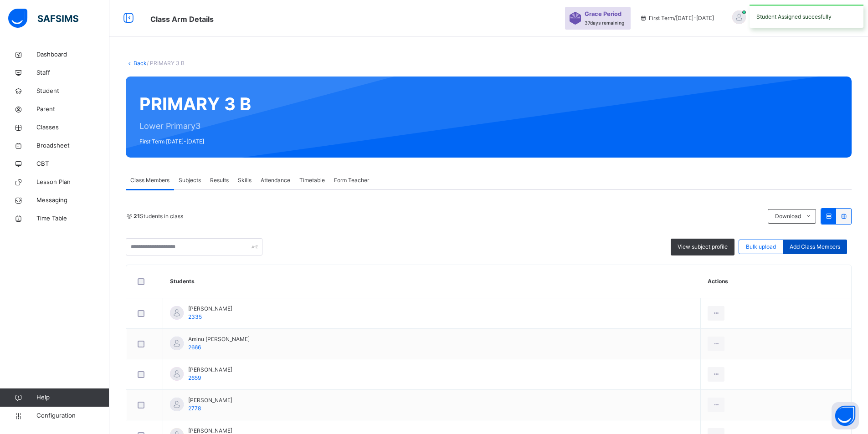
click at [800, 245] on span "Add Class Members" at bounding box center [814, 247] width 51 height 8
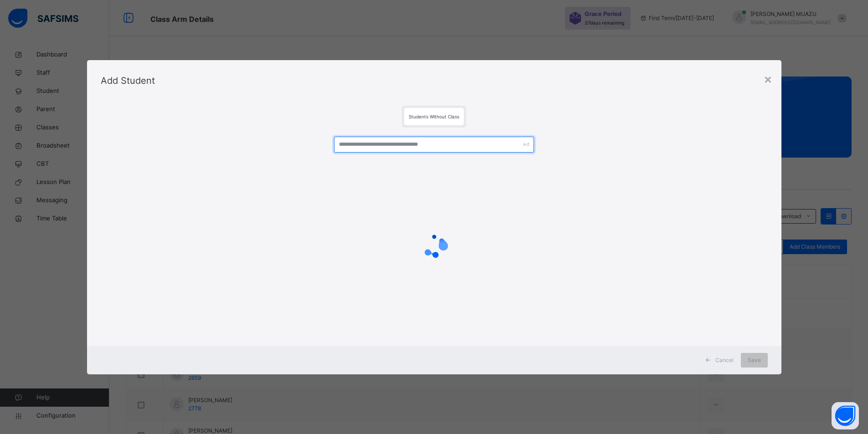
click at [392, 149] on input "text" at bounding box center [434, 145] width 200 height 16
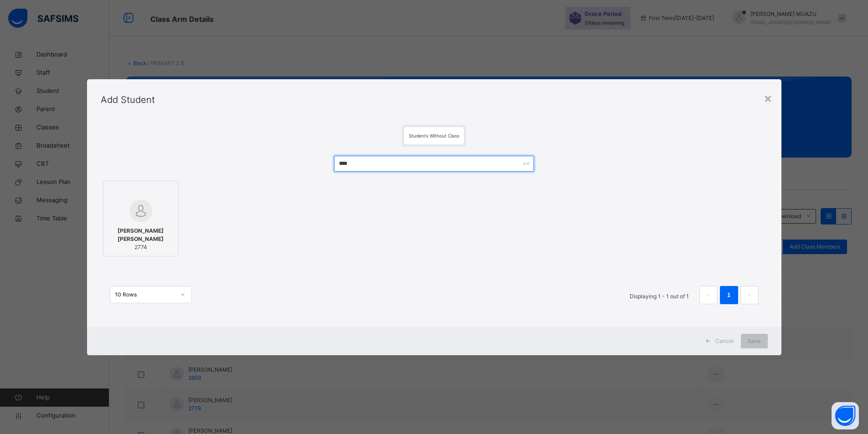
type input "****"
click at [154, 237] on span "[PERSON_NAME] [PERSON_NAME]" at bounding box center [141, 235] width 66 height 16
click at [752, 342] on div "Save" at bounding box center [759, 341] width 27 height 15
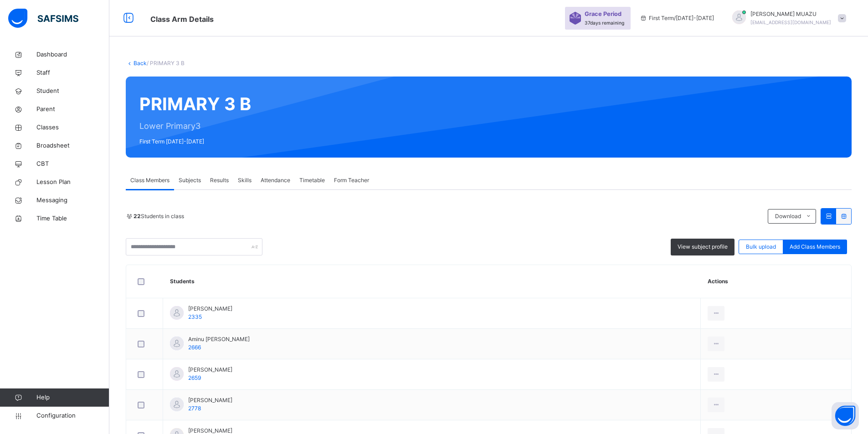
click at [140, 62] on link "Back" at bounding box center [139, 63] width 13 height 7
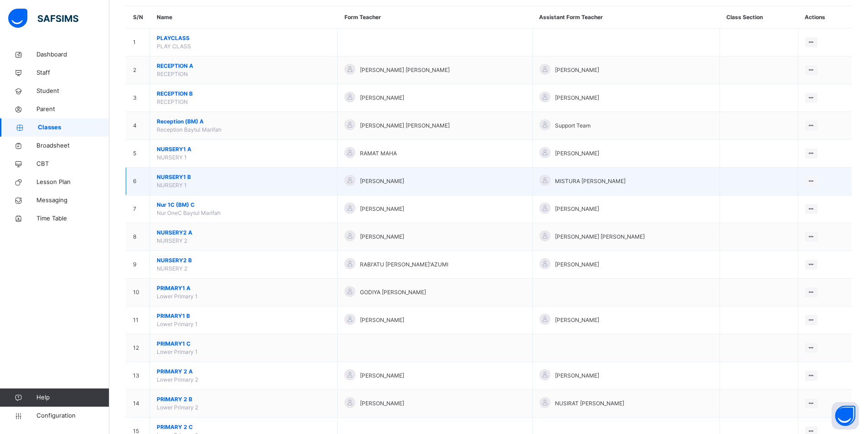
scroll to position [137, 0]
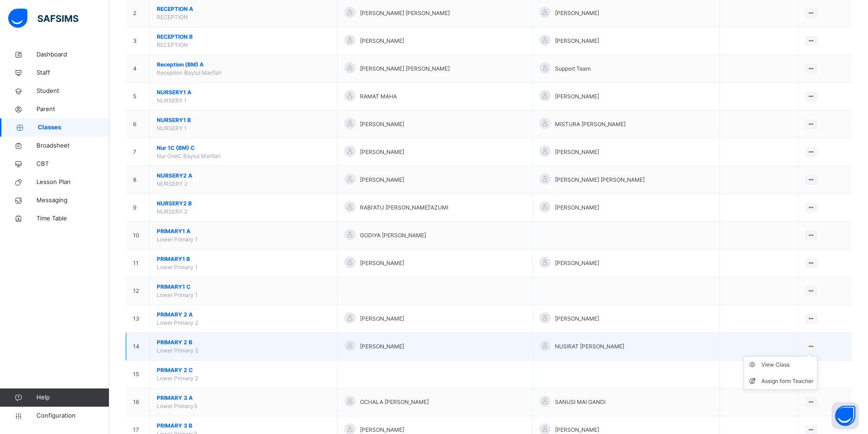
click at [813, 345] on icon at bounding box center [811, 346] width 8 height 7
click at [786, 369] on div "View Class" at bounding box center [787, 364] width 52 height 9
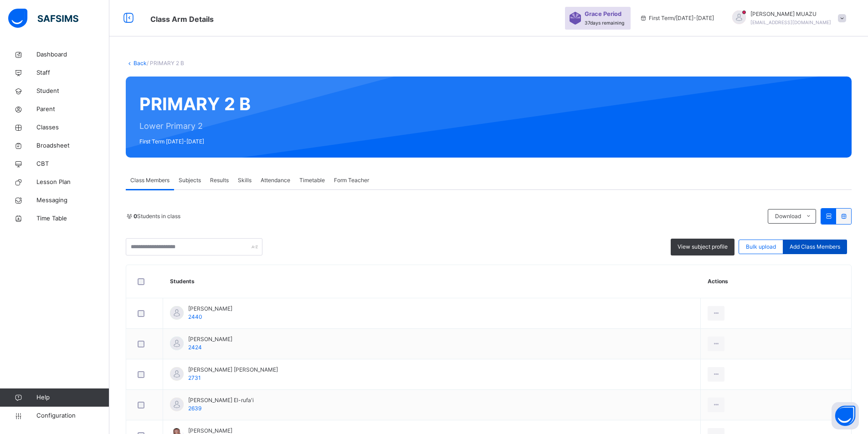
click at [813, 245] on span "Add Class Members" at bounding box center [814, 247] width 51 height 8
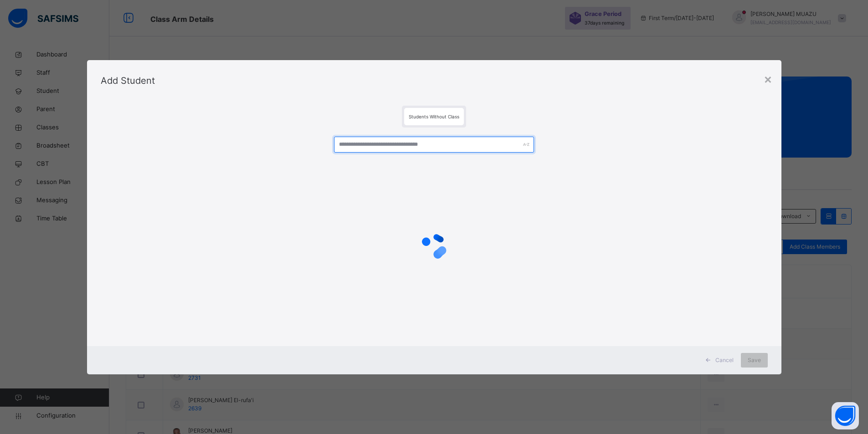
click at [368, 142] on input "text" at bounding box center [434, 145] width 200 height 16
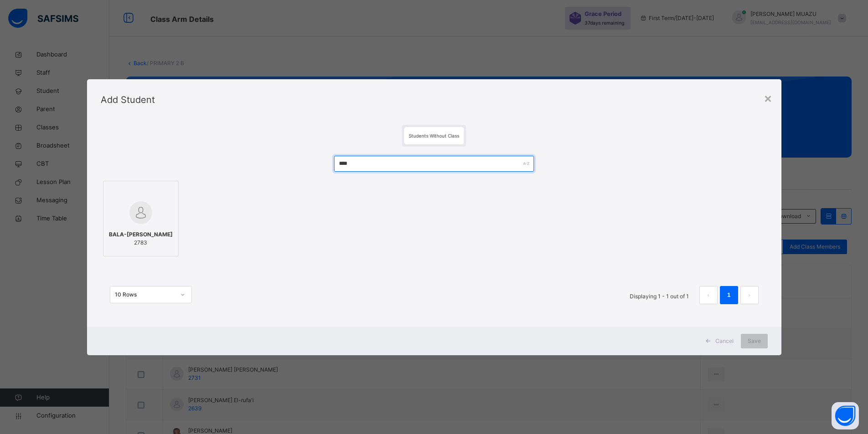
type input "****"
click at [151, 230] on span "BALA-[PERSON_NAME]" at bounding box center [141, 234] width 64 height 8
click at [757, 343] on span "Save" at bounding box center [759, 341] width 13 height 8
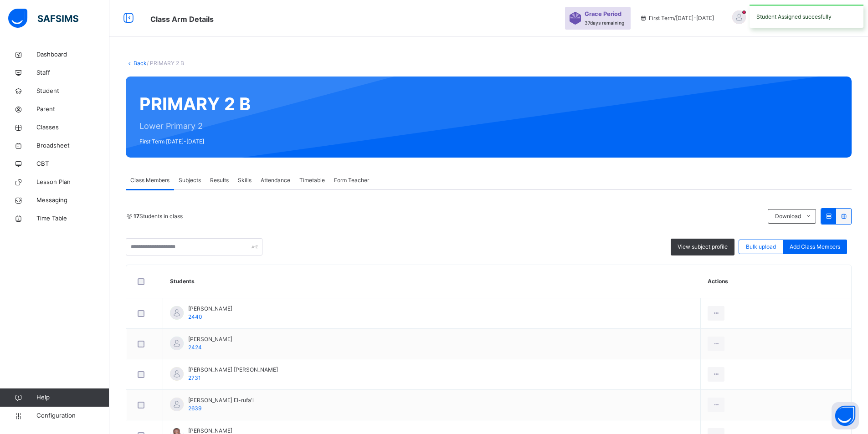
click at [140, 63] on link "Back" at bounding box center [139, 63] width 13 height 7
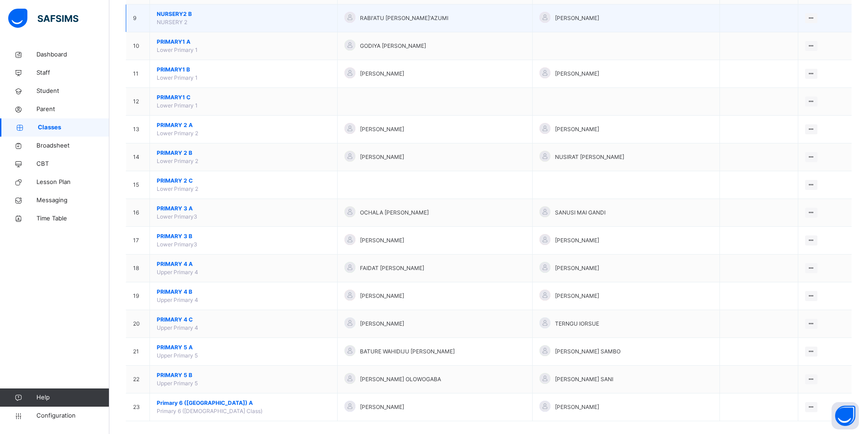
scroll to position [336, 0]
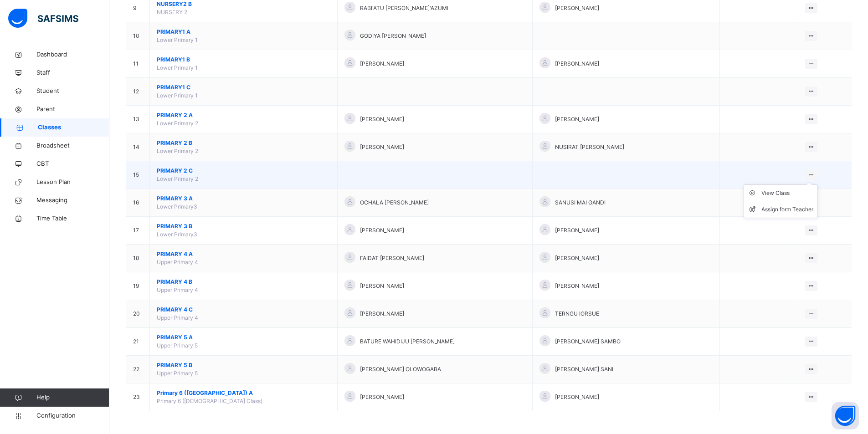
click at [815, 184] on ul "View Class Assign form Teacher" at bounding box center [780, 201] width 74 height 34
click at [783, 196] on div "View Class" at bounding box center [787, 193] width 52 height 9
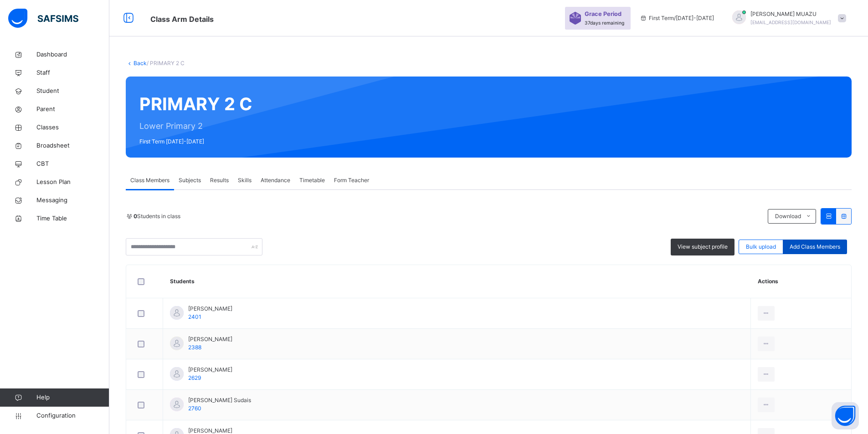
click at [808, 245] on span "Add Class Members" at bounding box center [814, 247] width 51 height 8
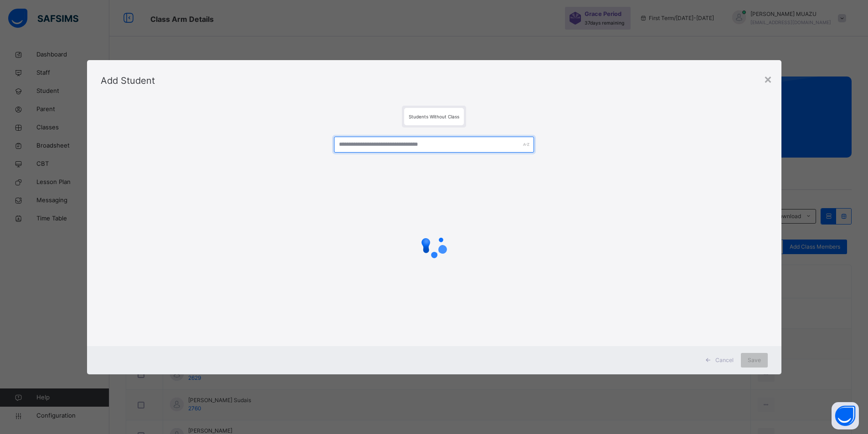
click at [377, 148] on input "text" at bounding box center [434, 145] width 200 height 16
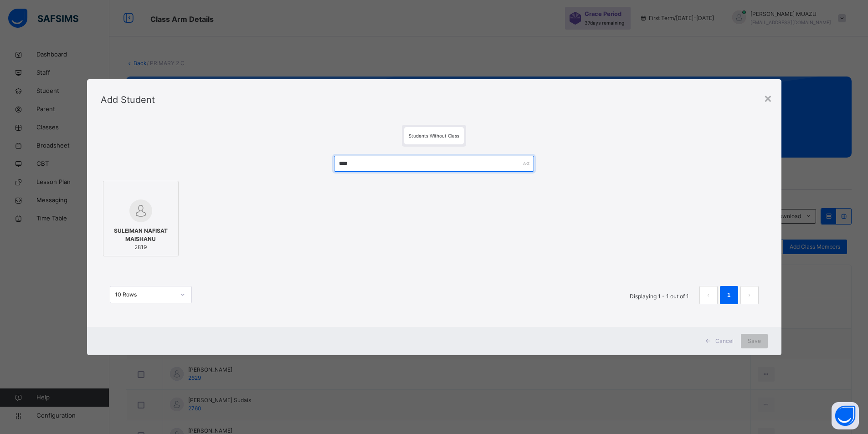
type input "****"
click at [149, 237] on span "SULEIMAN NAFISAT MAISHANU" at bounding box center [141, 235] width 66 height 16
click at [757, 344] on span "Save" at bounding box center [753, 341] width 13 height 8
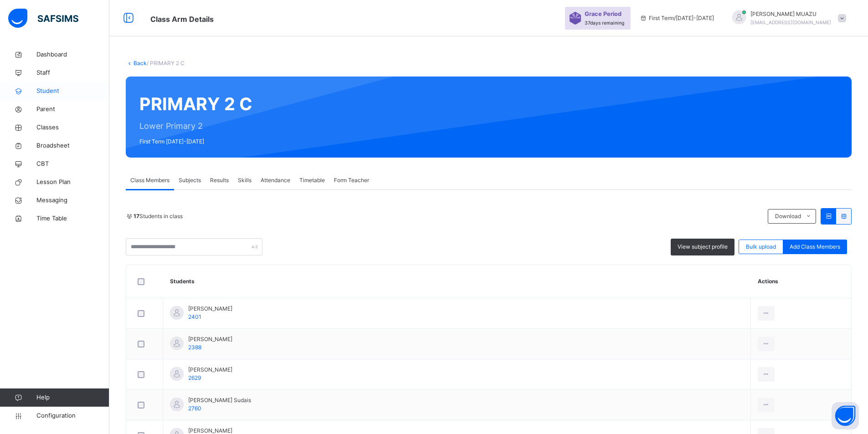
click at [57, 93] on span "Student" at bounding box center [72, 91] width 73 height 9
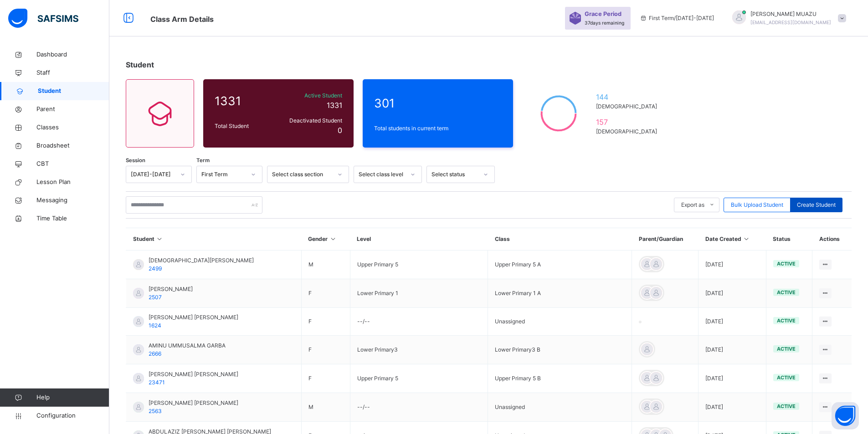
click at [817, 206] on span "Create Student" at bounding box center [816, 205] width 39 height 8
select select "**"
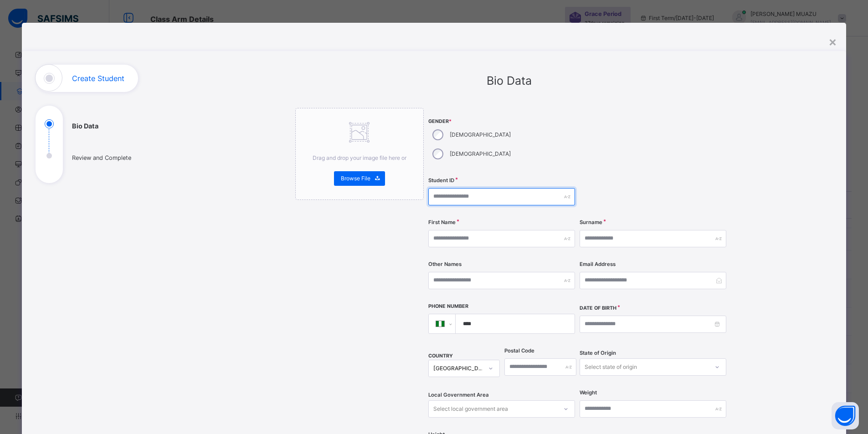
click at [471, 188] on input "text" at bounding box center [501, 196] width 147 height 17
type input "****"
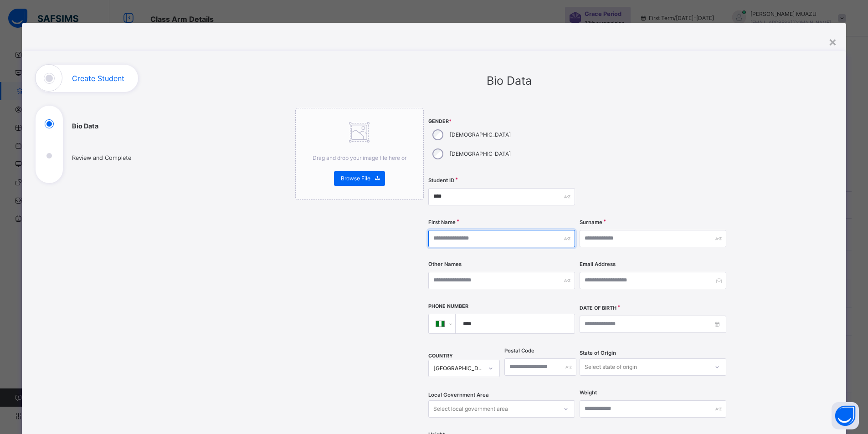
click at [448, 230] on input "text" at bounding box center [501, 238] width 147 height 17
type input "******"
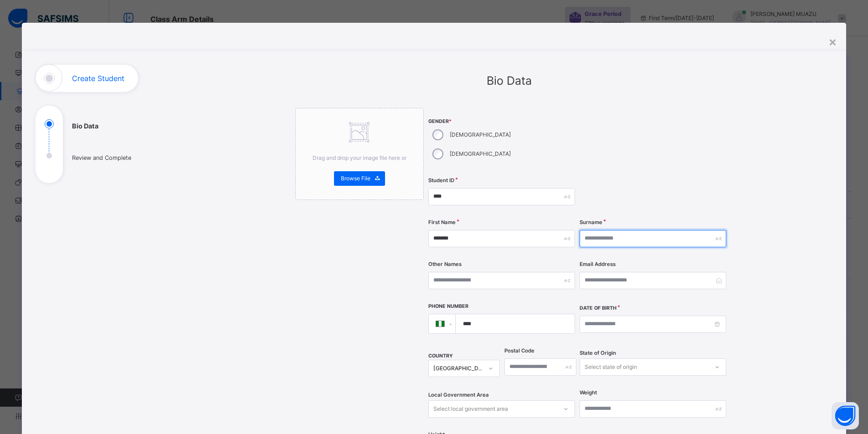
click at [591, 230] on input "text" at bounding box center [652, 238] width 147 height 17
type input "********"
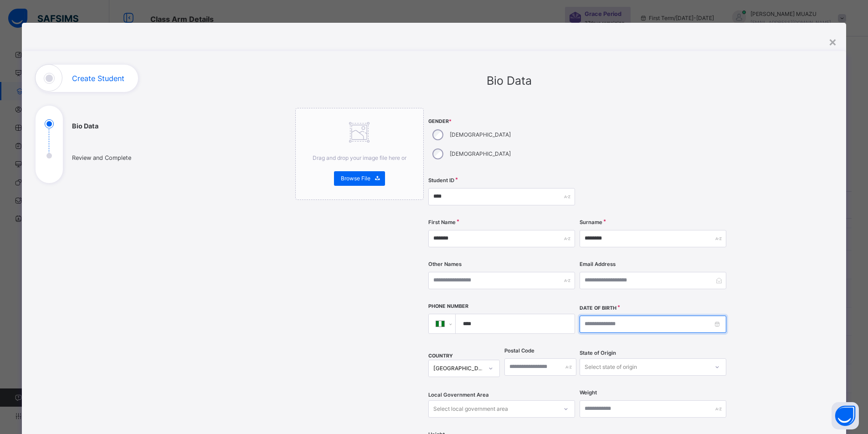
click at [594, 316] on input at bounding box center [652, 324] width 147 height 17
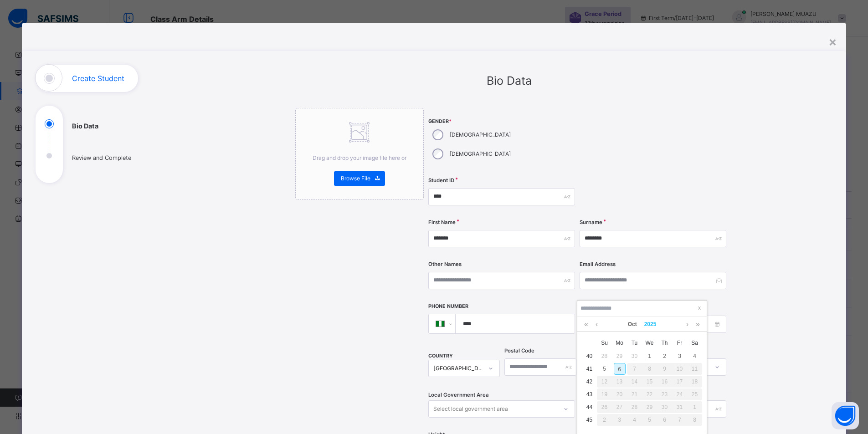
click at [650, 323] on link "2025" at bounding box center [650, 324] width 20 height 15
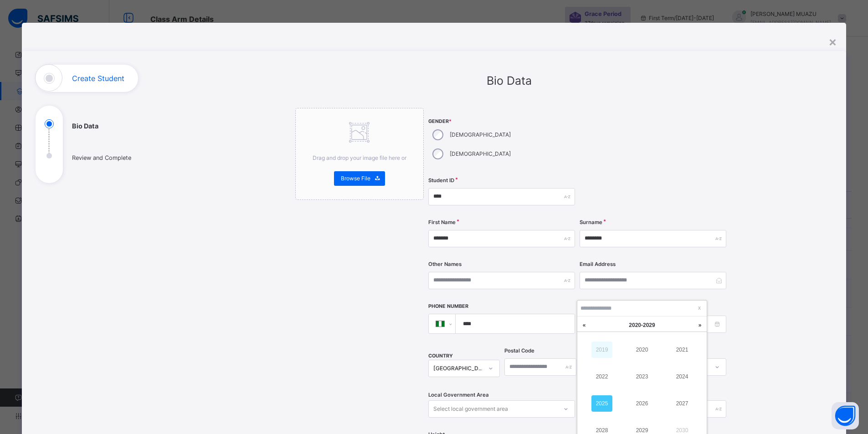
click at [607, 351] on link "2019" at bounding box center [601, 350] width 21 height 16
click at [685, 412] on td "2017" at bounding box center [682, 403] width 40 height 27
click at [635, 324] on link "Oct" at bounding box center [632, 324] width 16 height 15
click at [649, 376] on link "May" at bounding box center [641, 376] width 21 height 16
click at [632, 396] on div "23" at bounding box center [635, 395] width 12 height 12
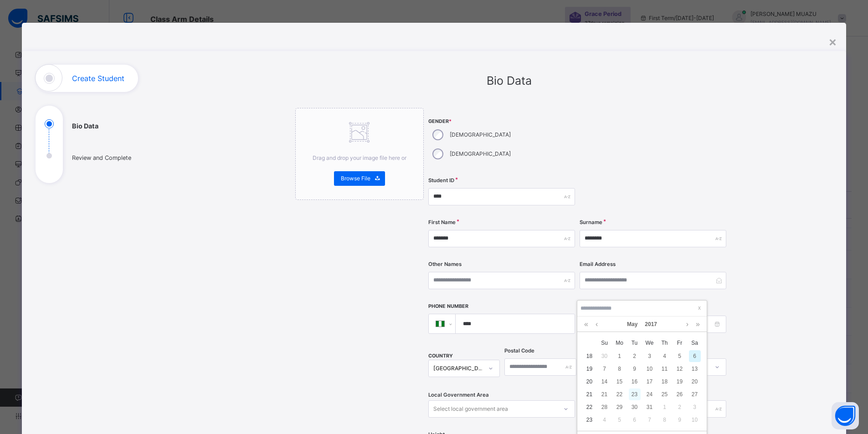
type input "**********"
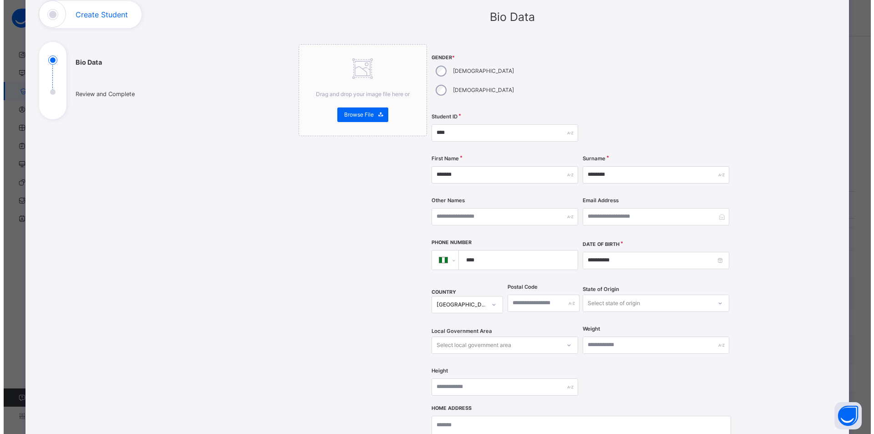
scroll to position [182, 0]
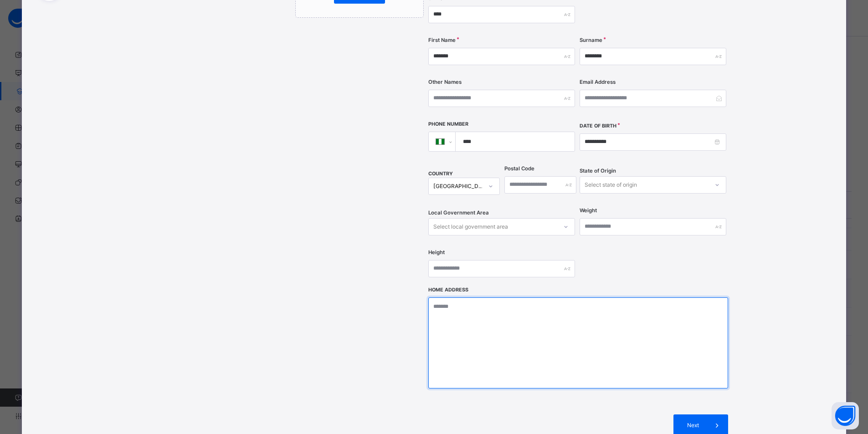
click at [469, 299] on textarea at bounding box center [578, 342] width 300 height 91
type textarea "**********"
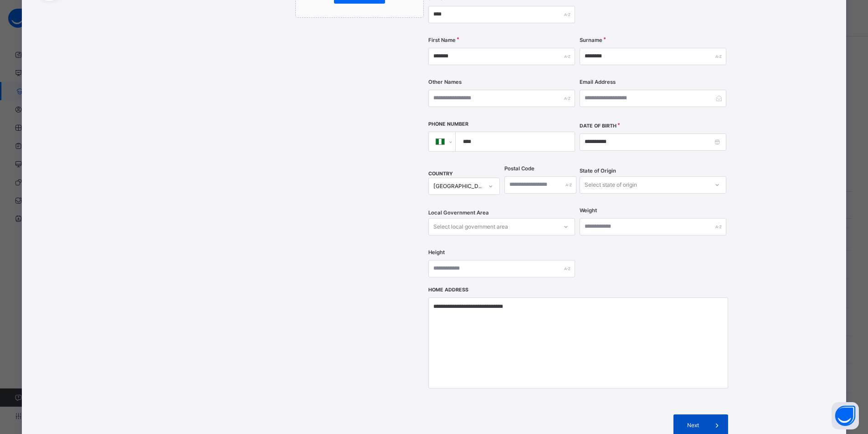
click at [695, 414] on div "Next" at bounding box center [700, 425] width 55 height 22
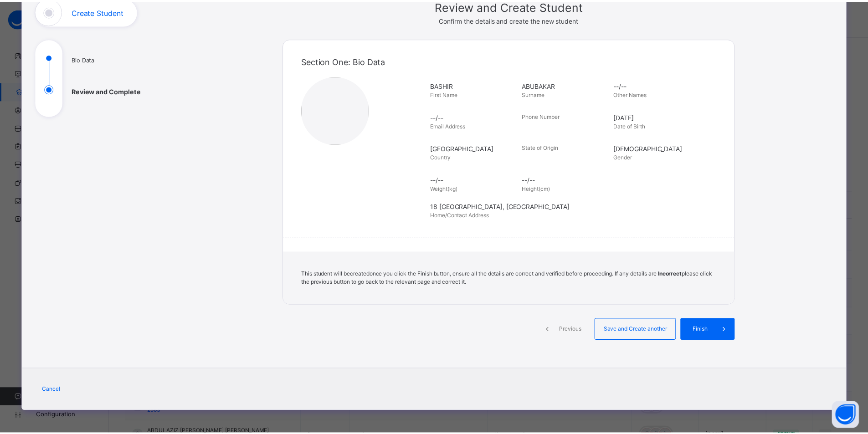
scroll to position [67, 0]
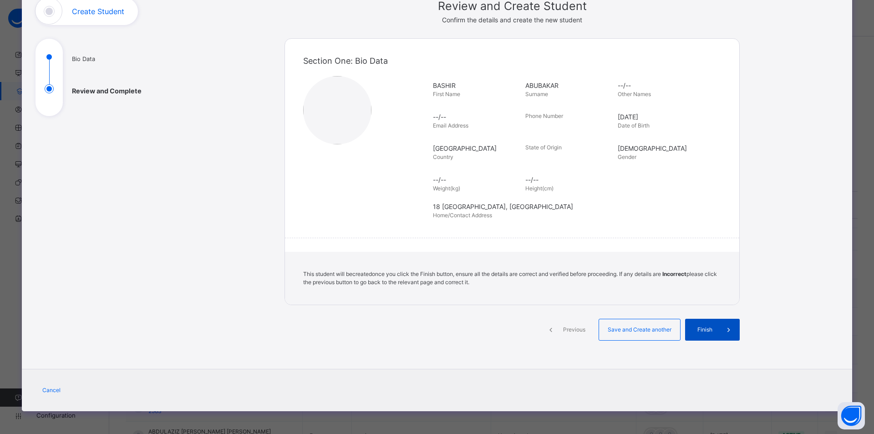
click at [706, 331] on span "Finish" at bounding box center [705, 330] width 26 height 8
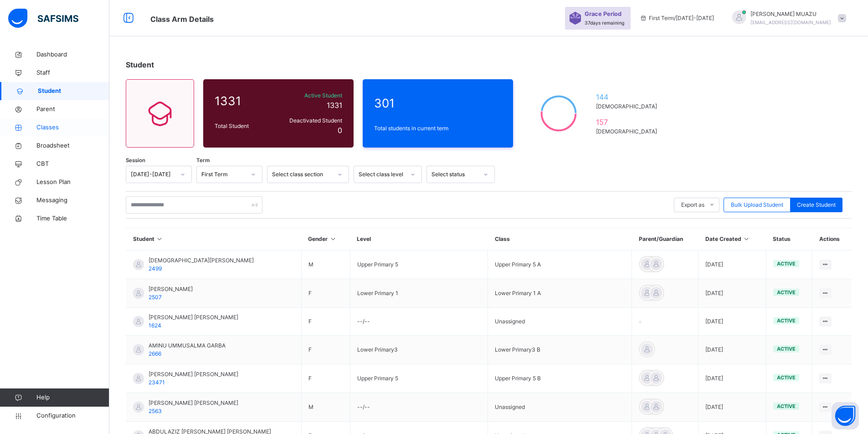
click at [54, 128] on span "Classes" at bounding box center [72, 127] width 73 height 9
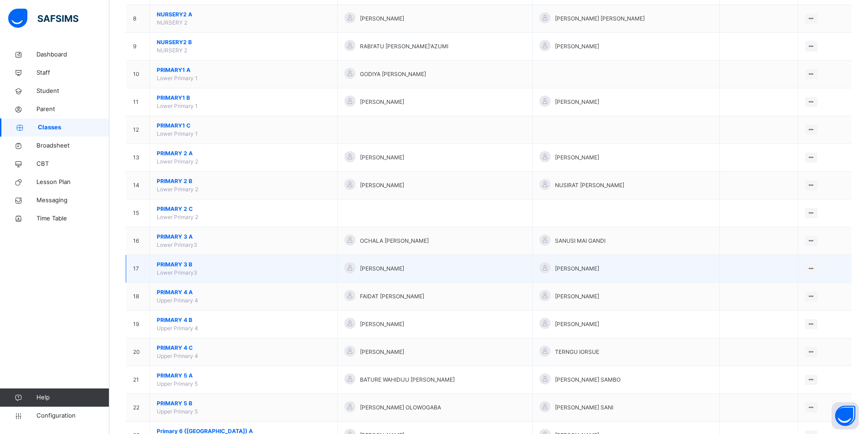
scroll to position [319, 0]
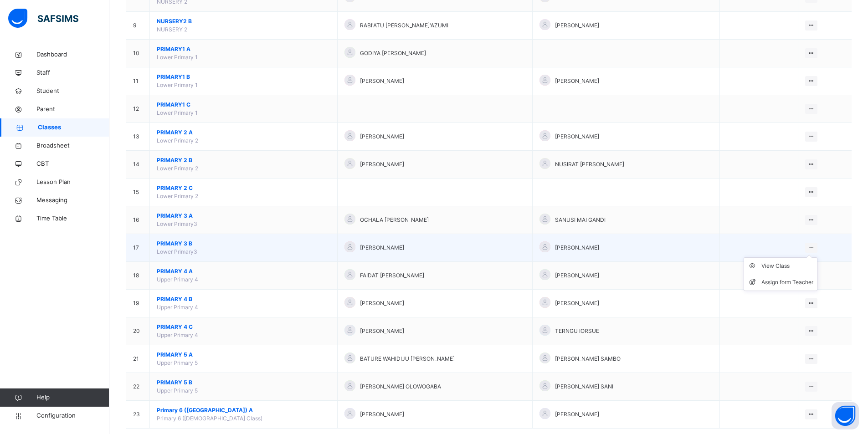
click at [813, 257] on ul "View Class Assign form Teacher" at bounding box center [780, 274] width 74 height 34
click at [778, 266] on div "View Class" at bounding box center [787, 265] width 52 height 9
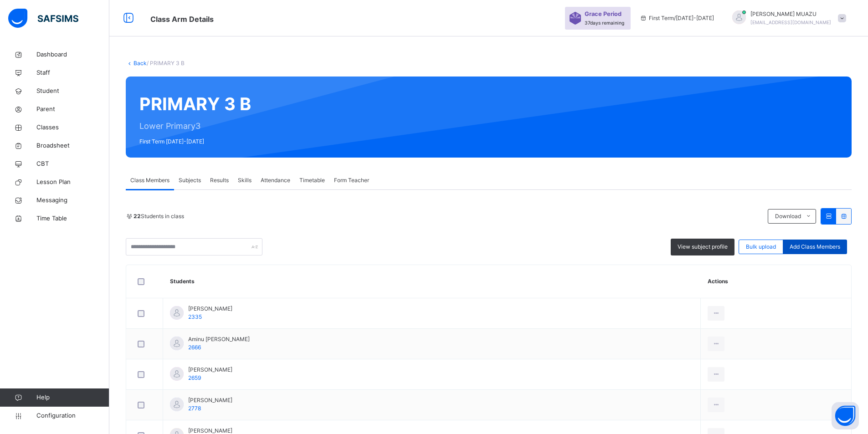
click at [813, 249] on span "Add Class Members" at bounding box center [814, 247] width 51 height 8
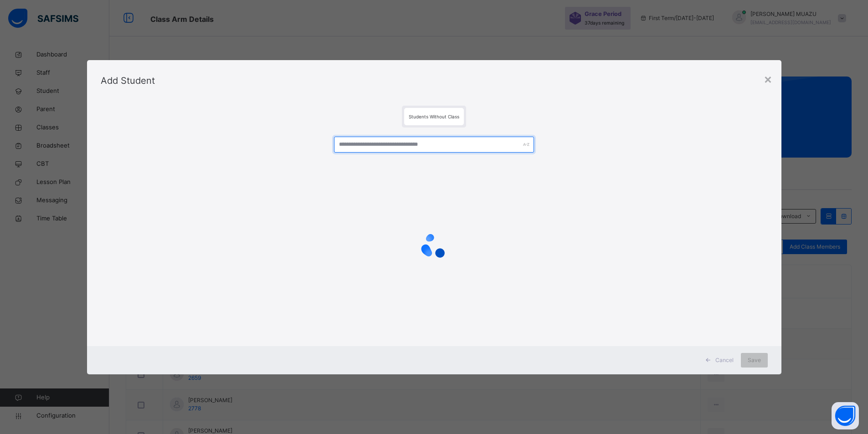
click at [417, 144] on input "text" at bounding box center [434, 145] width 200 height 16
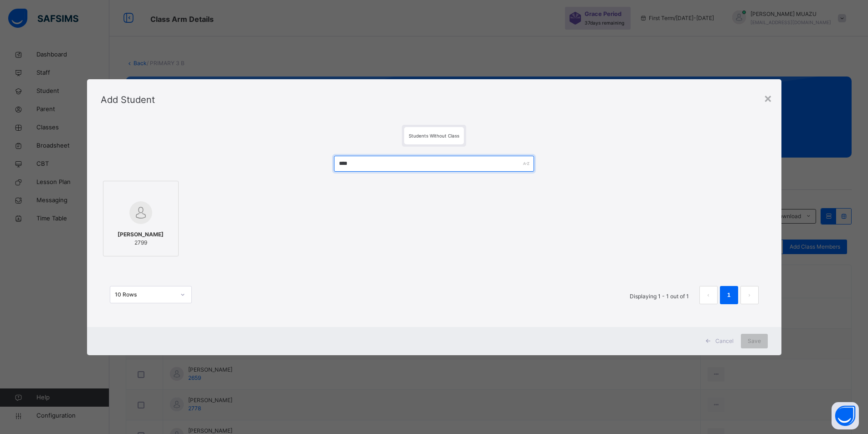
type input "****"
click at [148, 226] on div "[PERSON_NAME] 2799" at bounding box center [141, 239] width 66 height 26
click at [756, 341] on span "Save" at bounding box center [759, 341] width 13 height 8
